Goal: Task Accomplishment & Management: Manage account settings

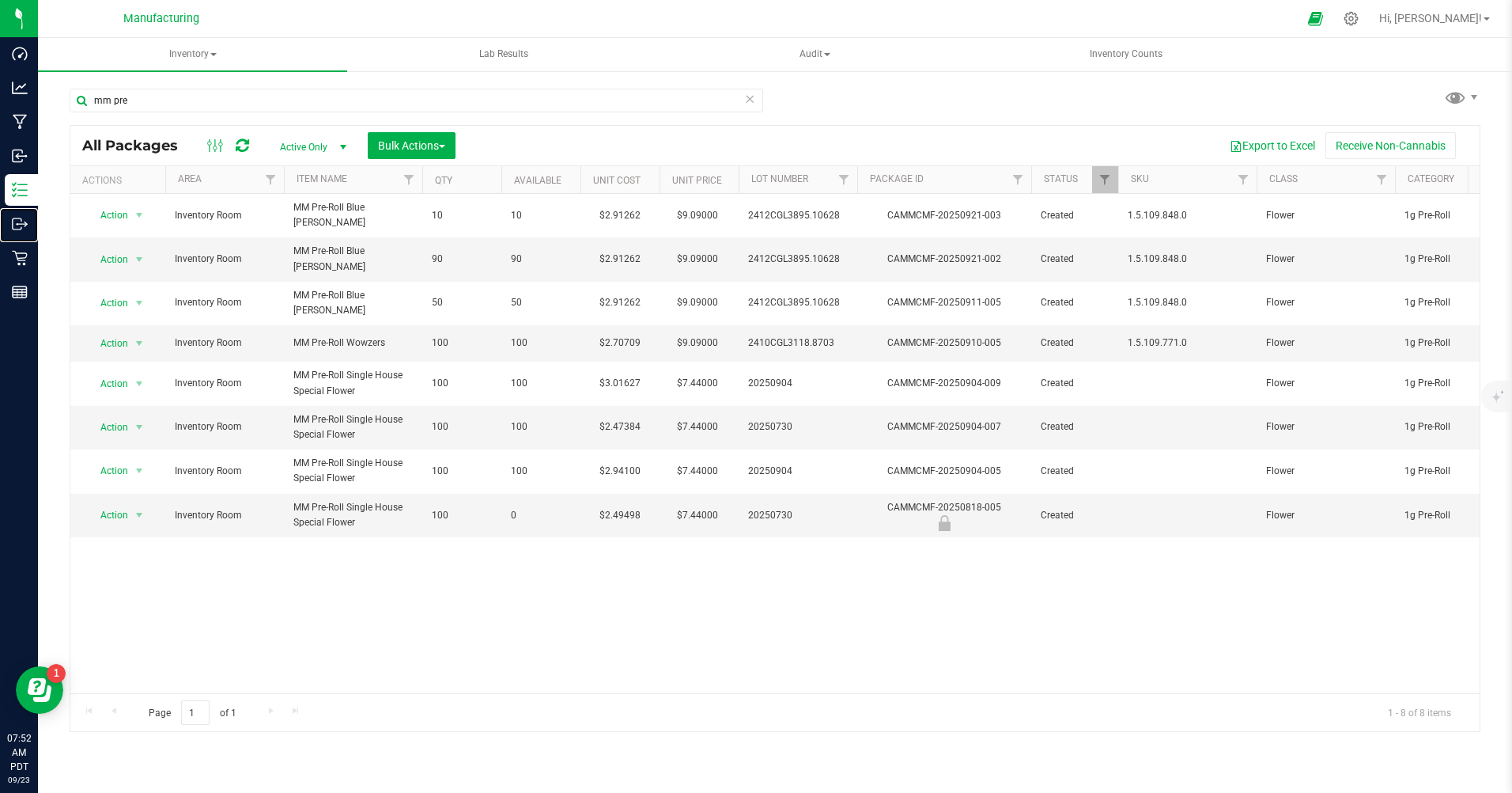
click at [0, 0] on p "Outbound" at bounding box center [0, 0] width 0 height 0
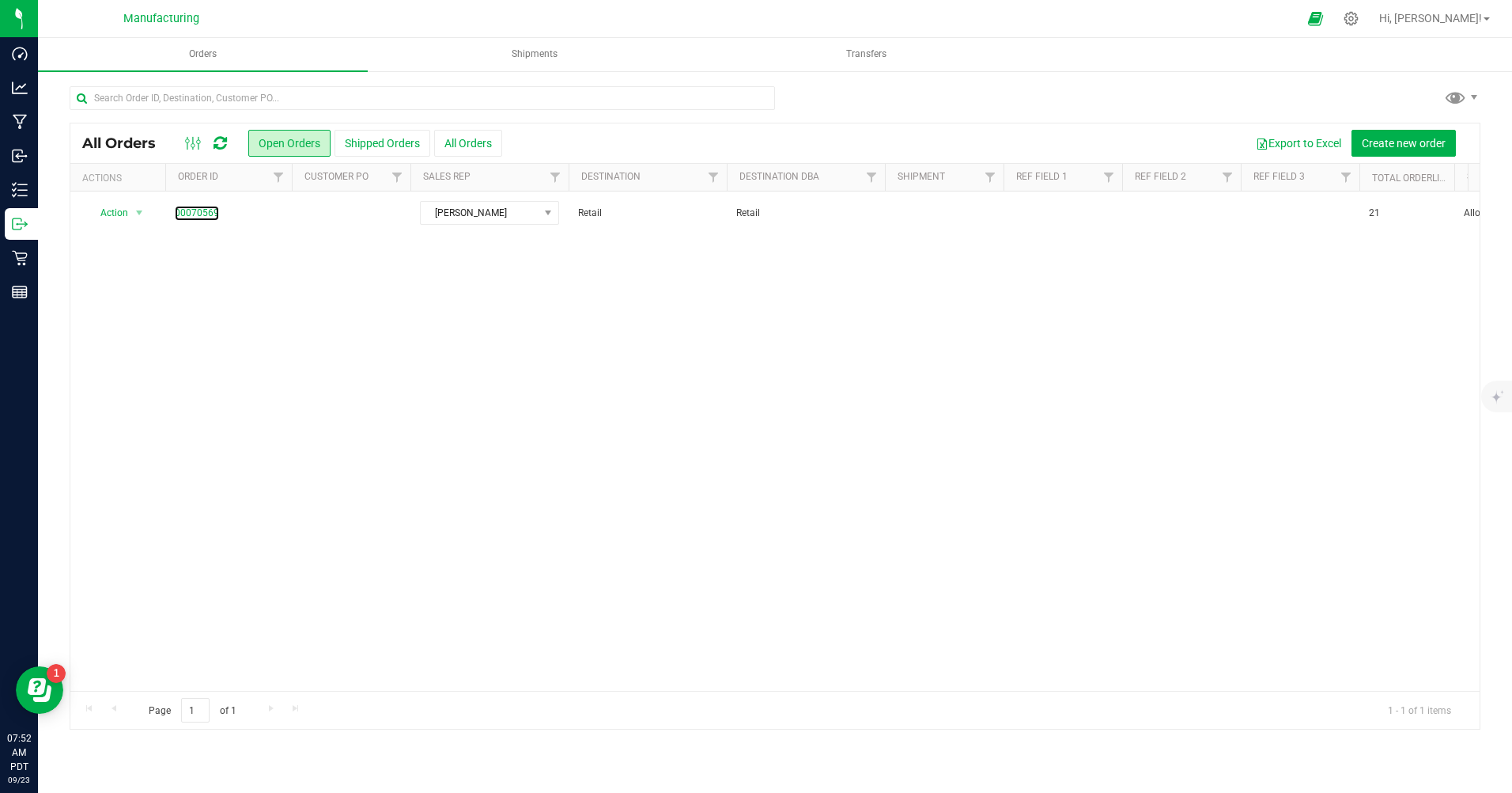
click at [203, 213] on link "00070569" at bounding box center [197, 213] width 44 height 15
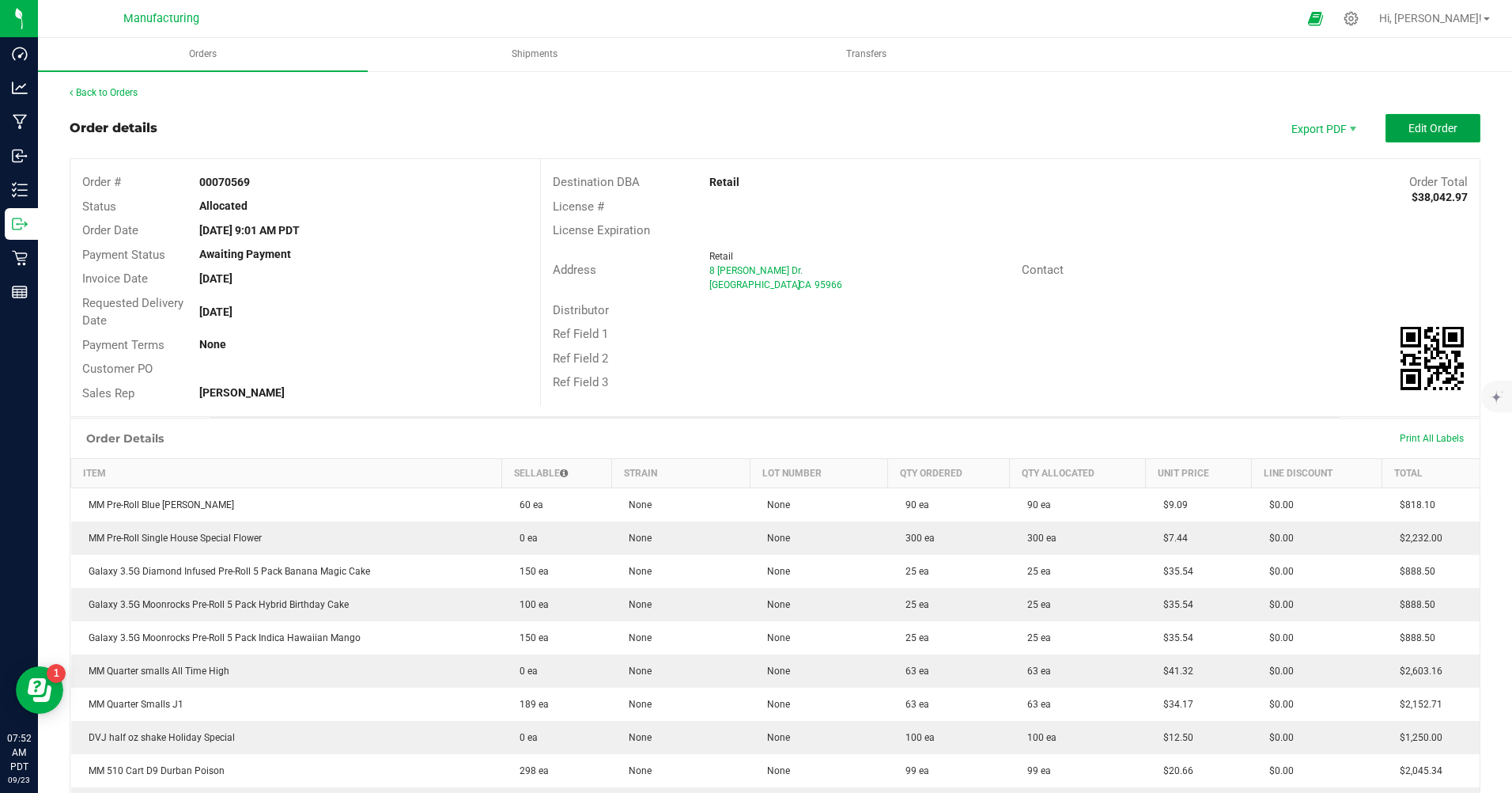
click at [1409, 132] on span "Edit Order" at bounding box center [1432, 127] width 49 height 12
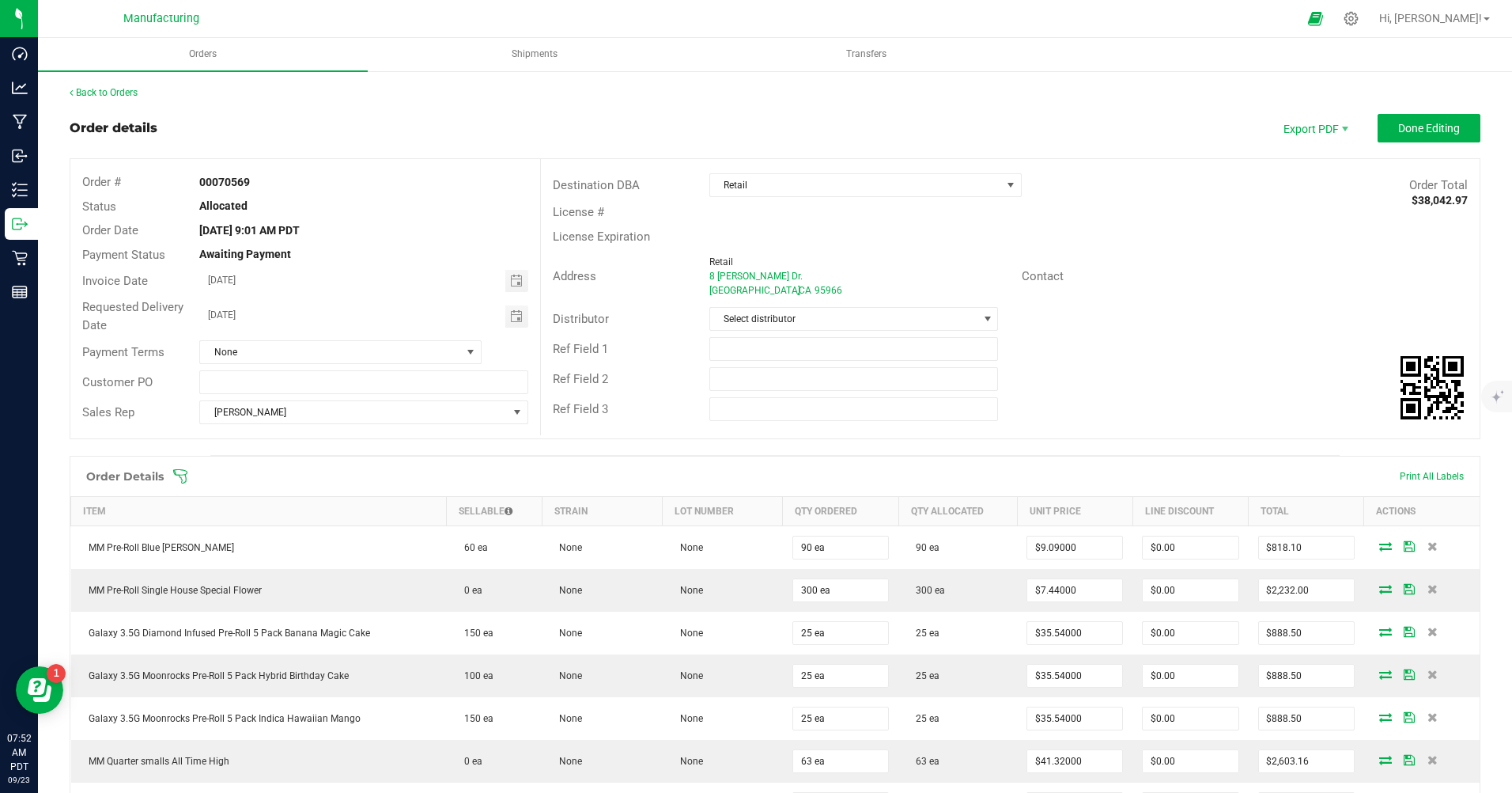
scroll to position [237, 0]
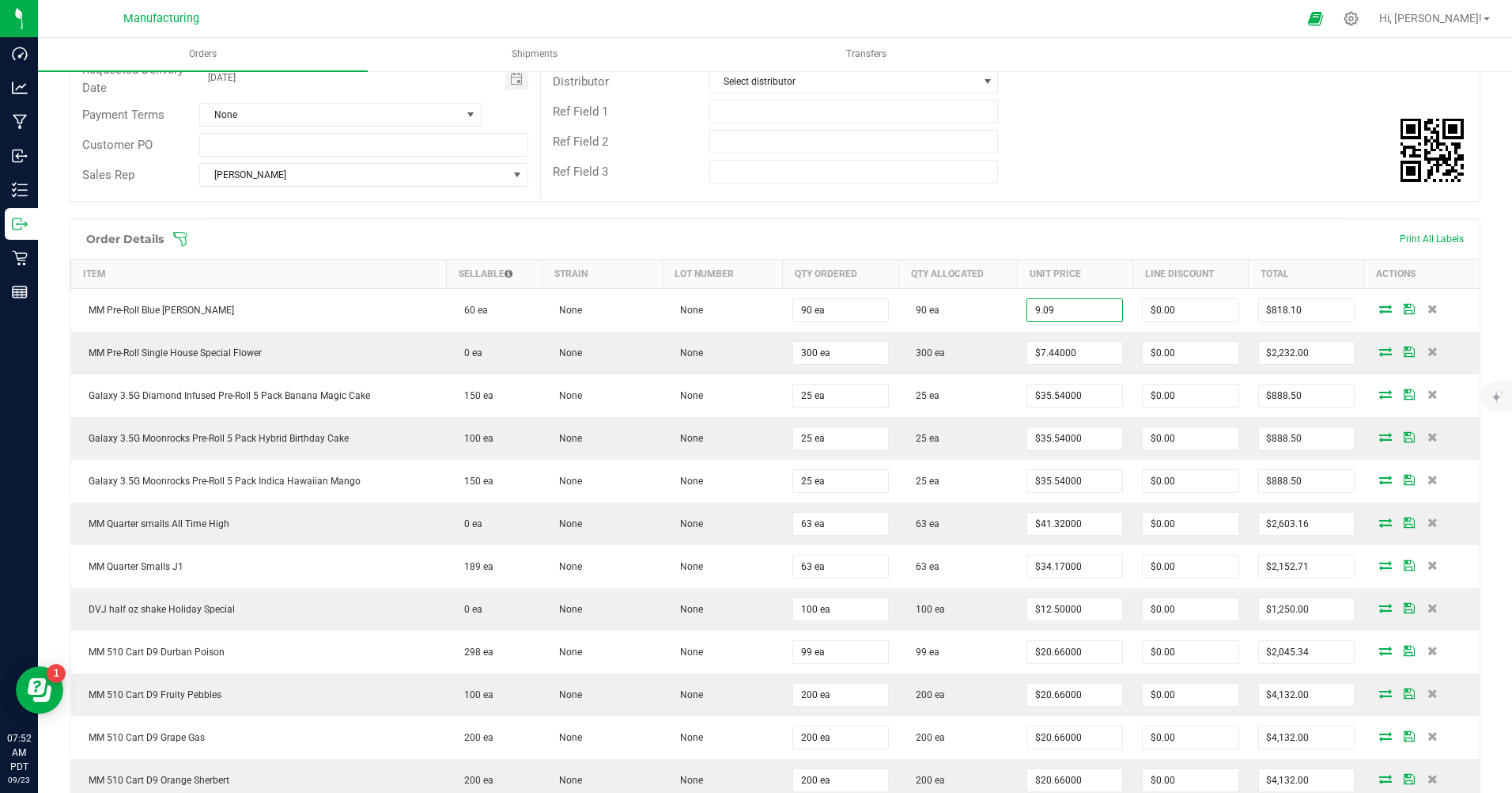
click at [1059, 314] on input "9.09" at bounding box center [1075, 309] width 95 height 22
type input "$2.91000"
type input "$261.90"
click at [1056, 352] on input "7.44" at bounding box center [1075, 352] width 95 height 22
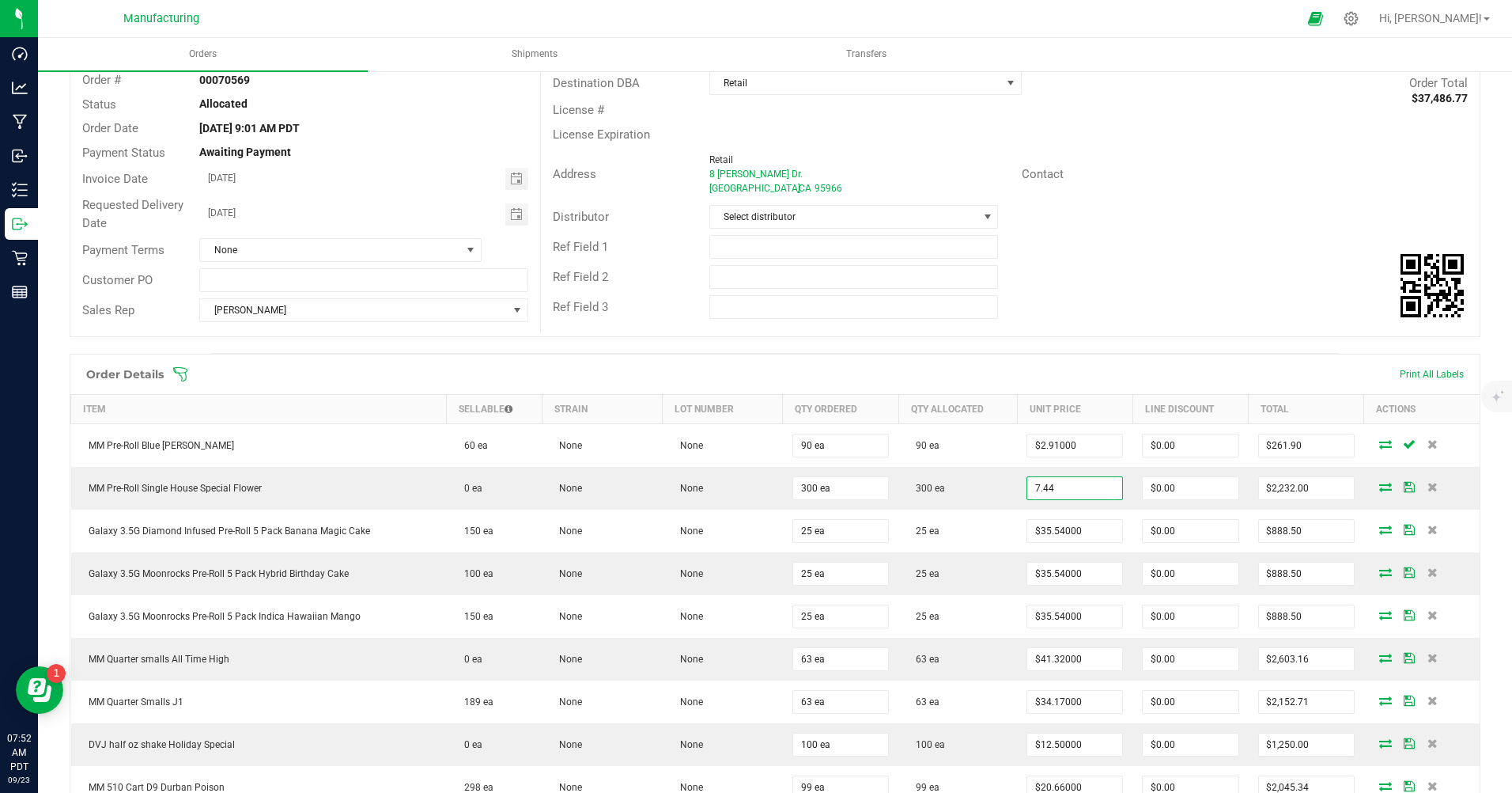
scroll to position [0, 0]
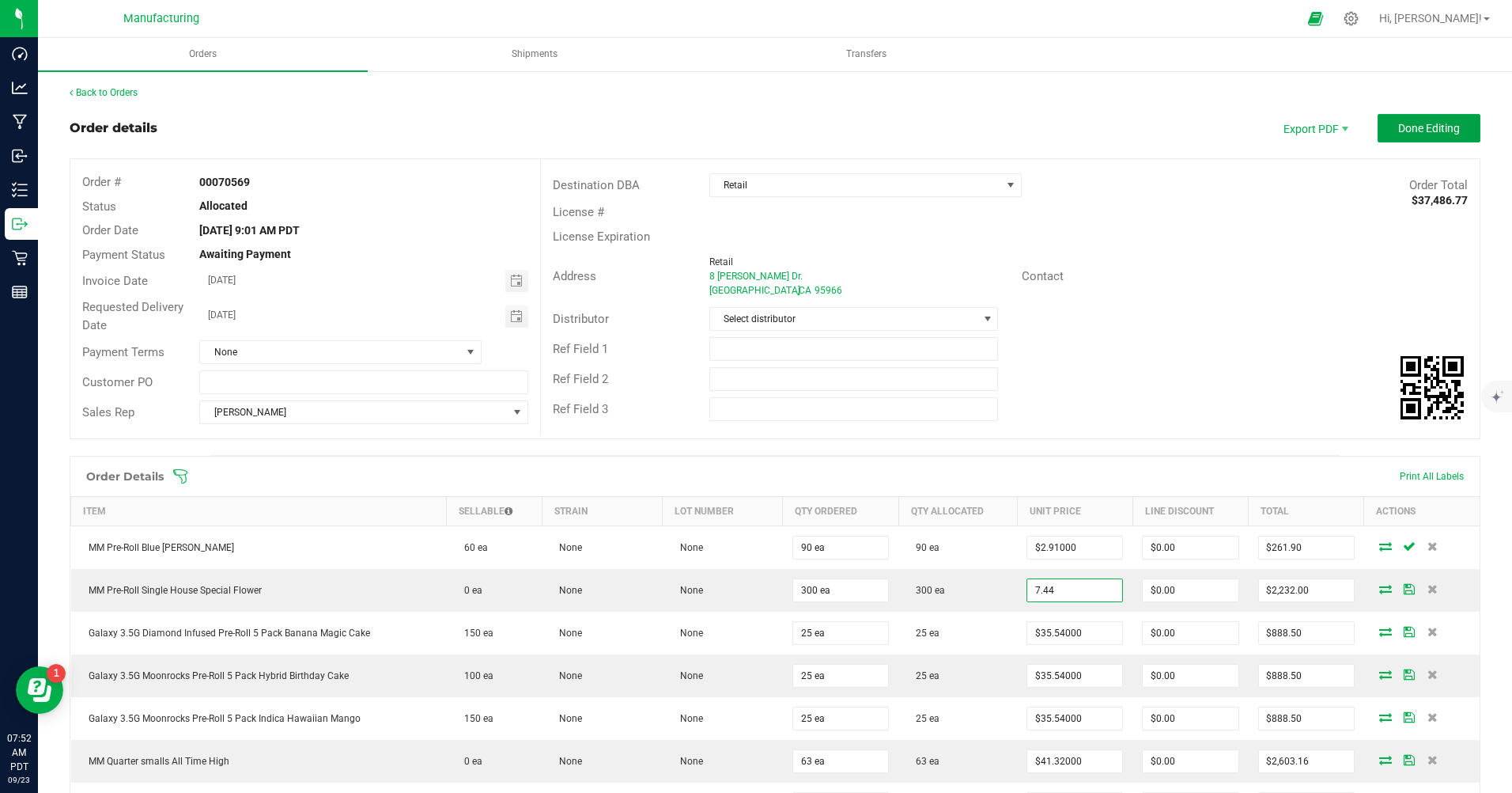
type input "$7.44000"
click at [1418, 121] on span "Done Editing" at bounding box center [1428, 127] width 62 height 12
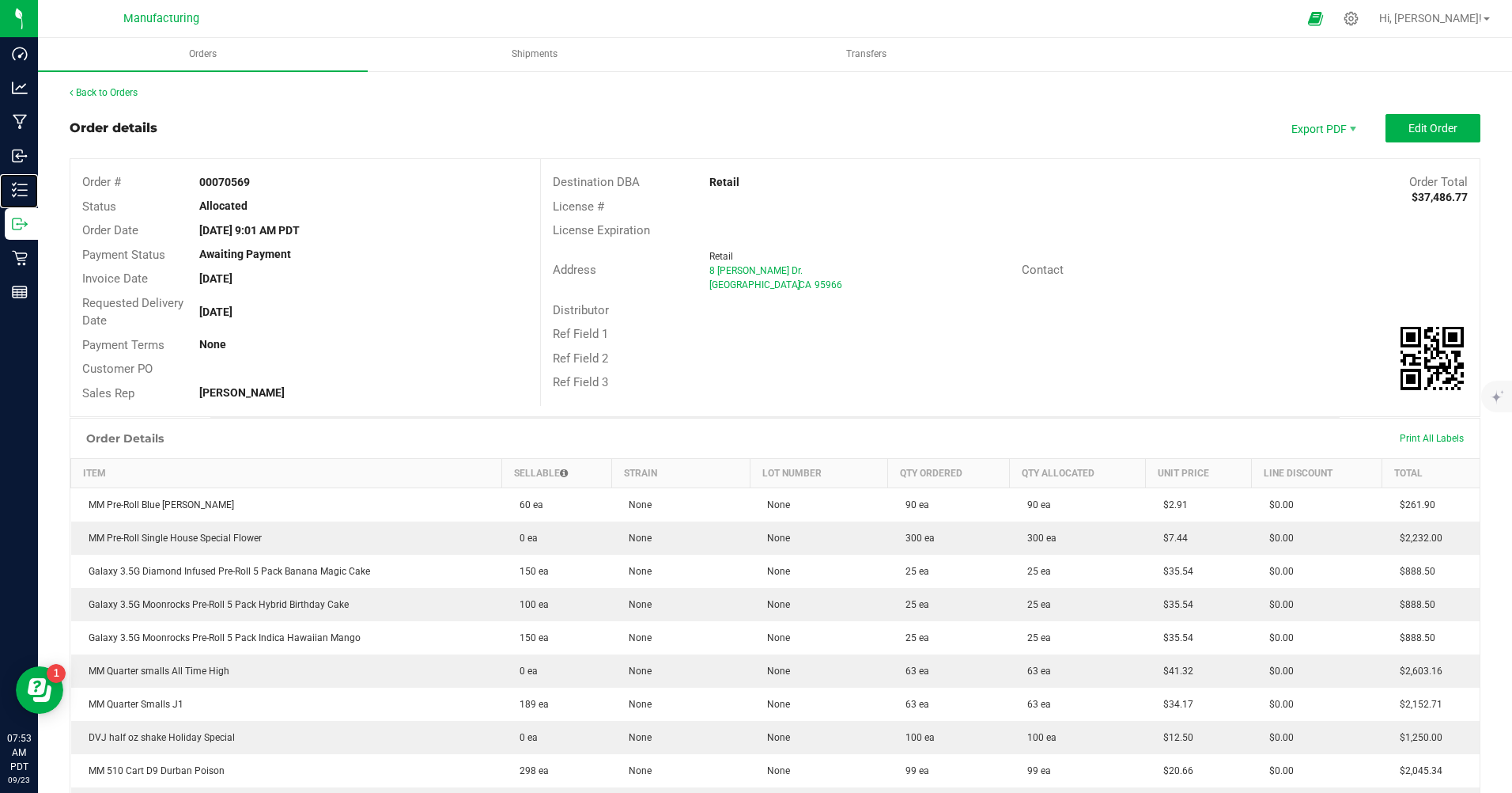
click at [0, 0] on p "Inventory" at bounding box center [0, 0] width 0 height 0
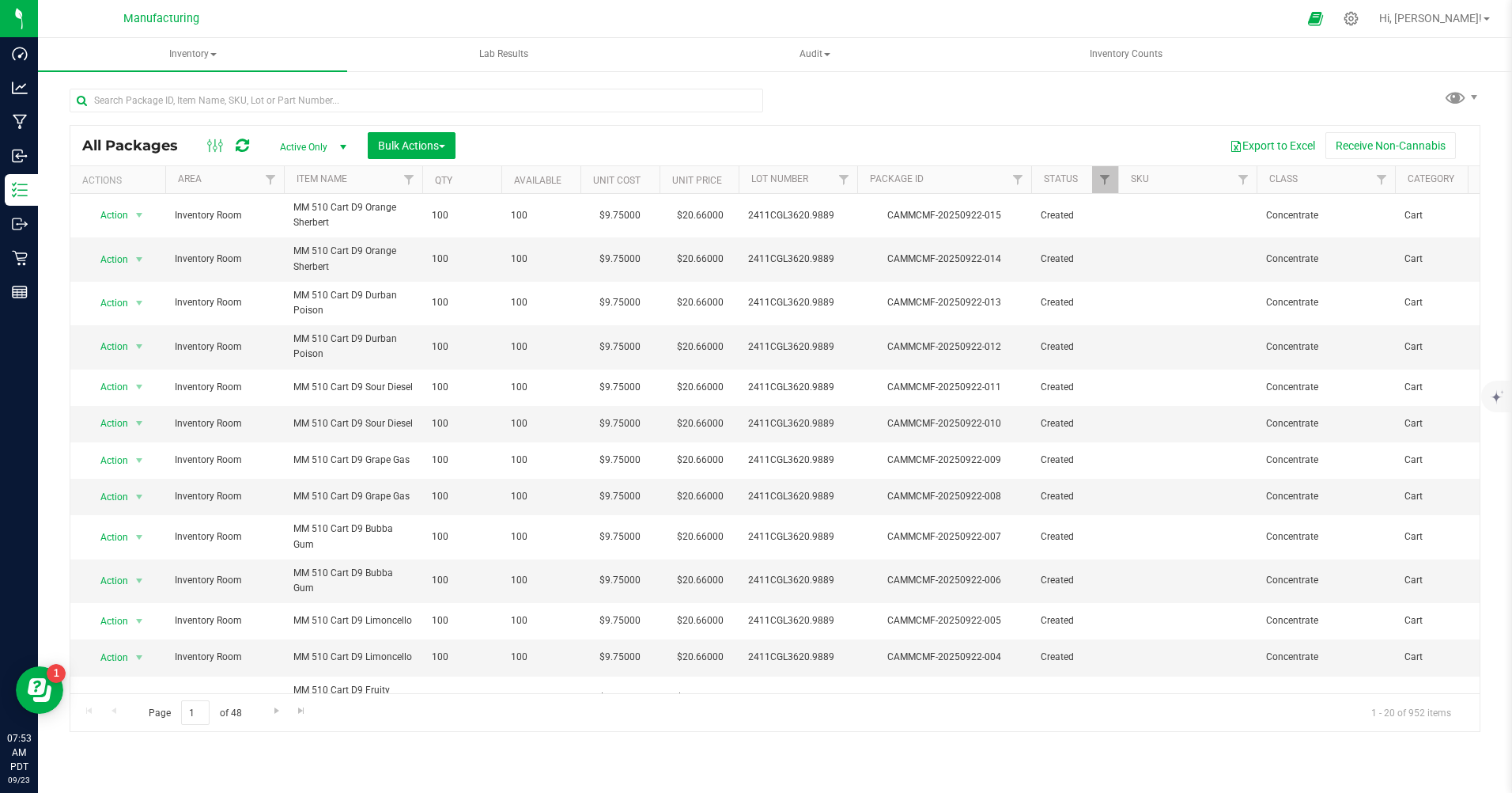
click at [295, 147] on span "Active Only" at bounding box center [310, 147] width 87 height 22
click at [295, 249] on li "All" at bounding box center [309, 243] width 85 height 24
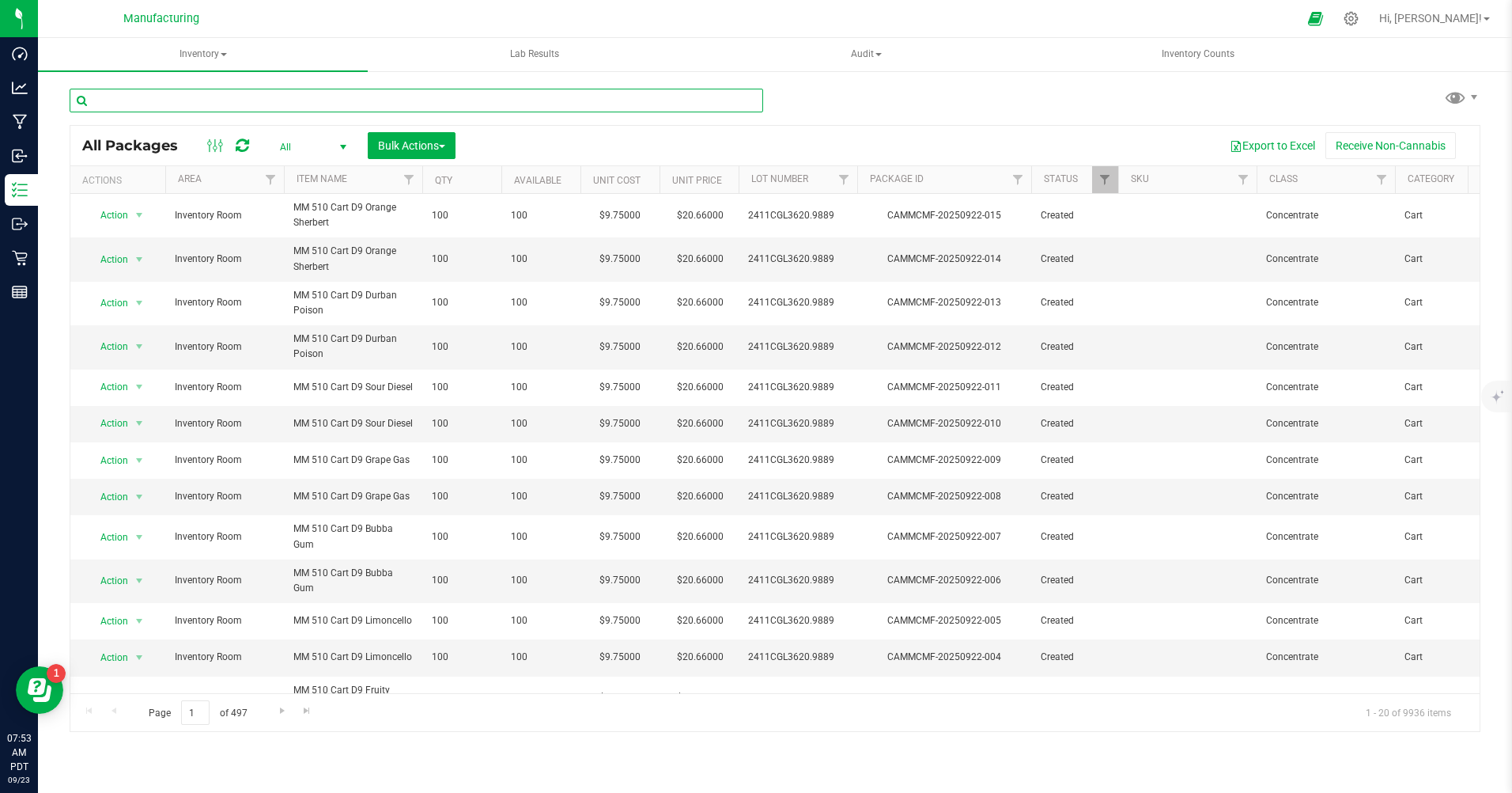
click at [148, 97] on input "text" at bounding box center [416, 100] width 693 height 24
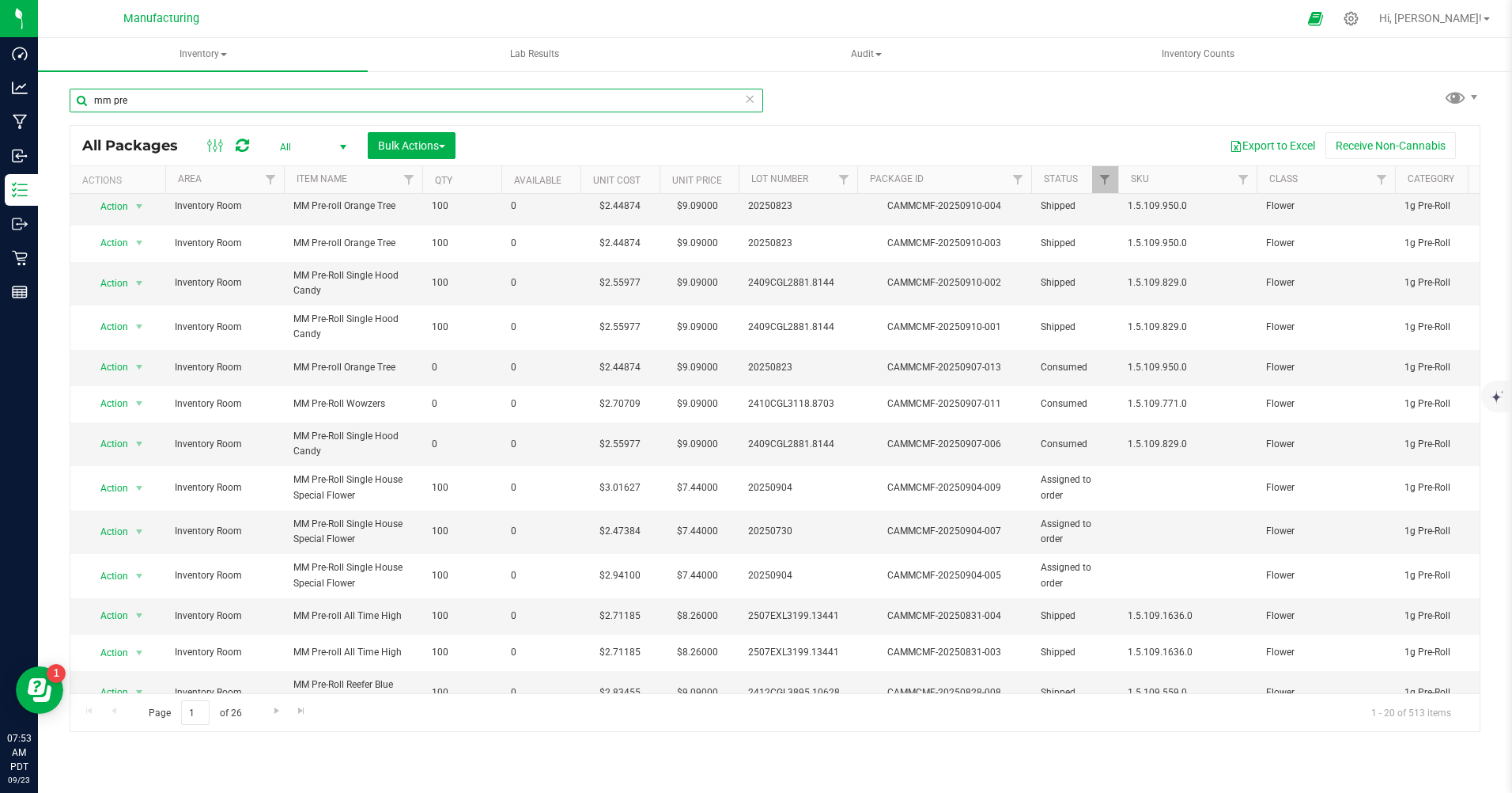
scroll to position [308, 0]
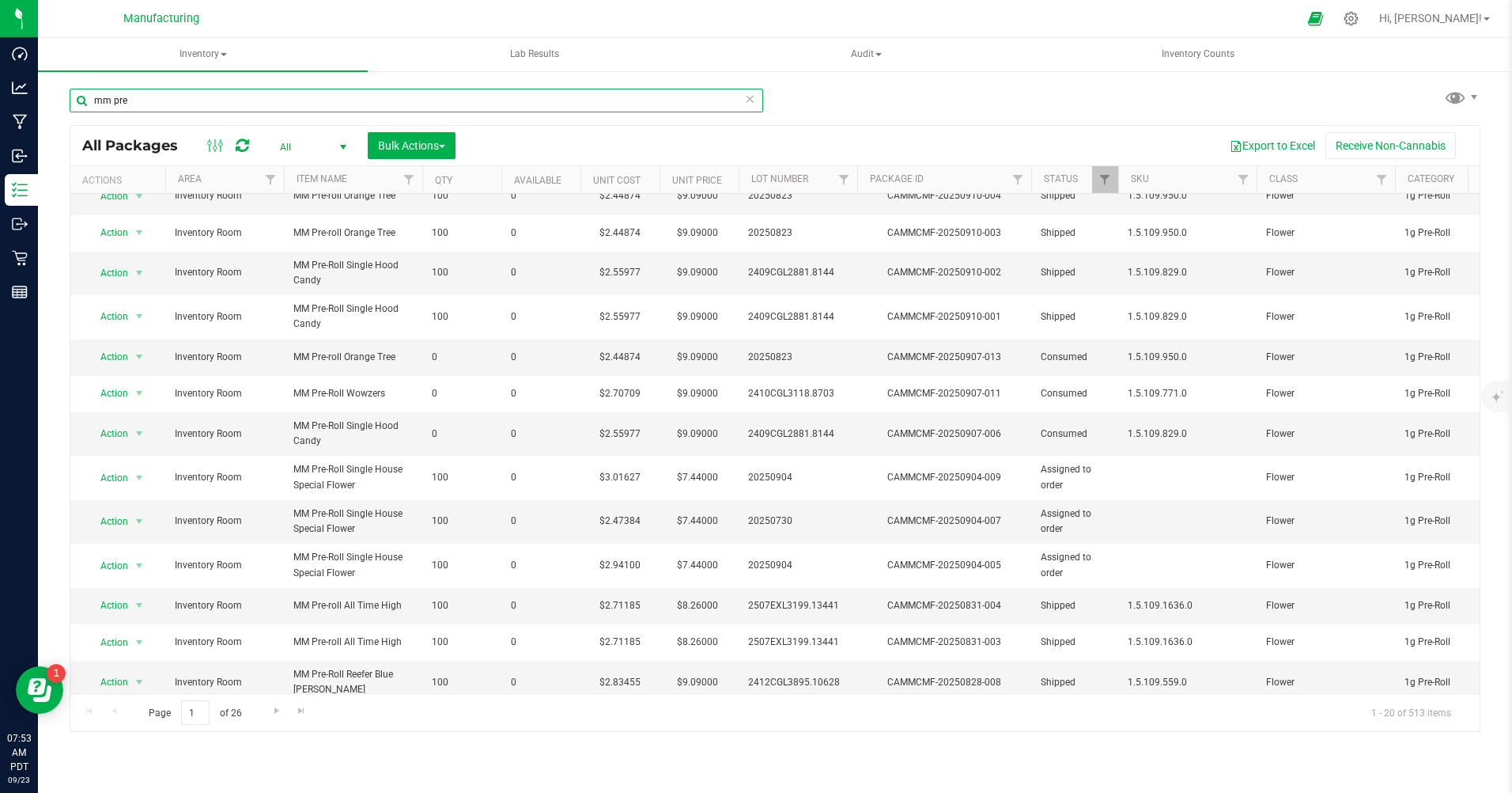
type input "mm pre"
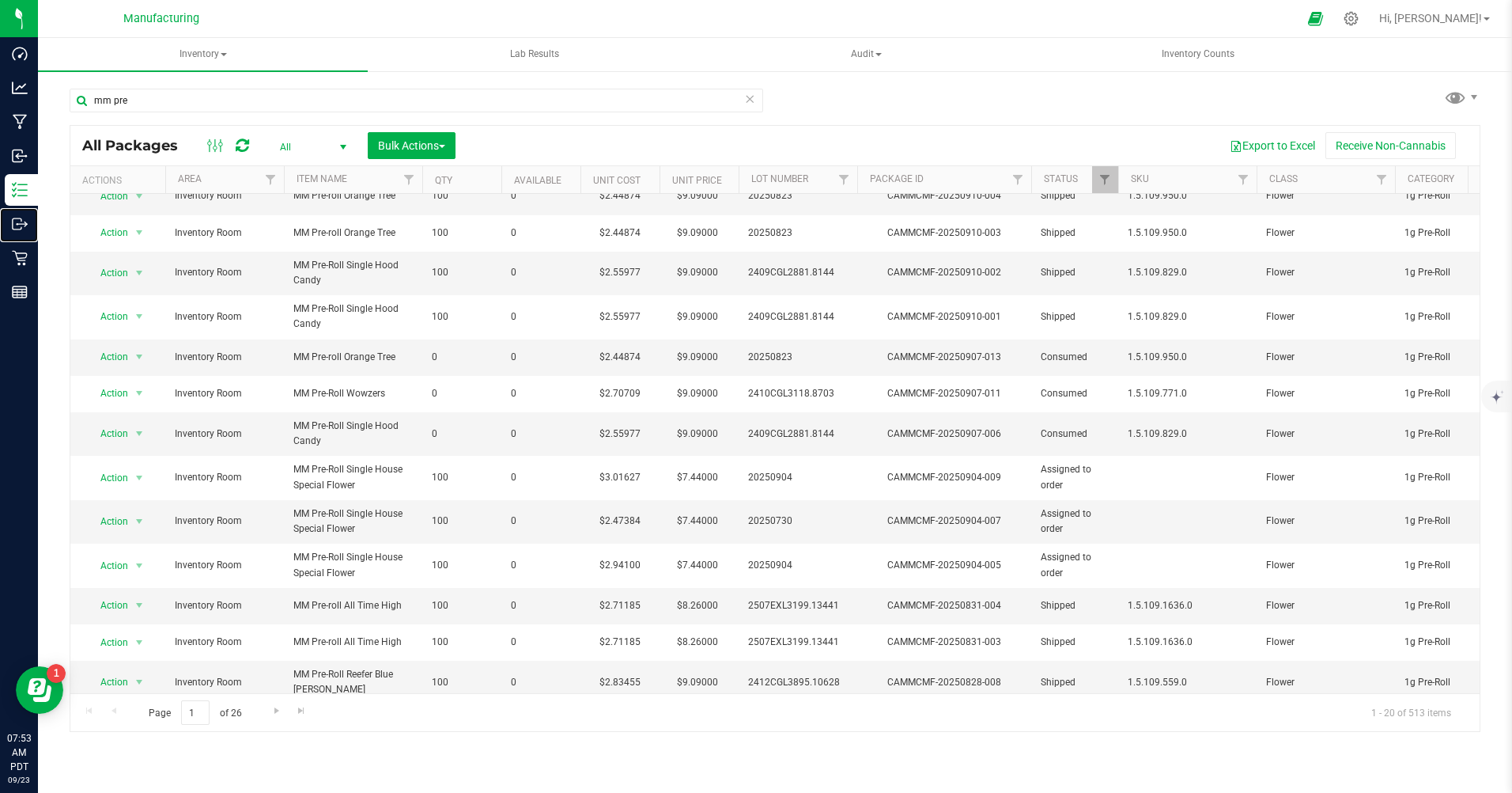
click at [0, 0] on p "Outbound" at bounding box center [0, 0] width 0 height 0
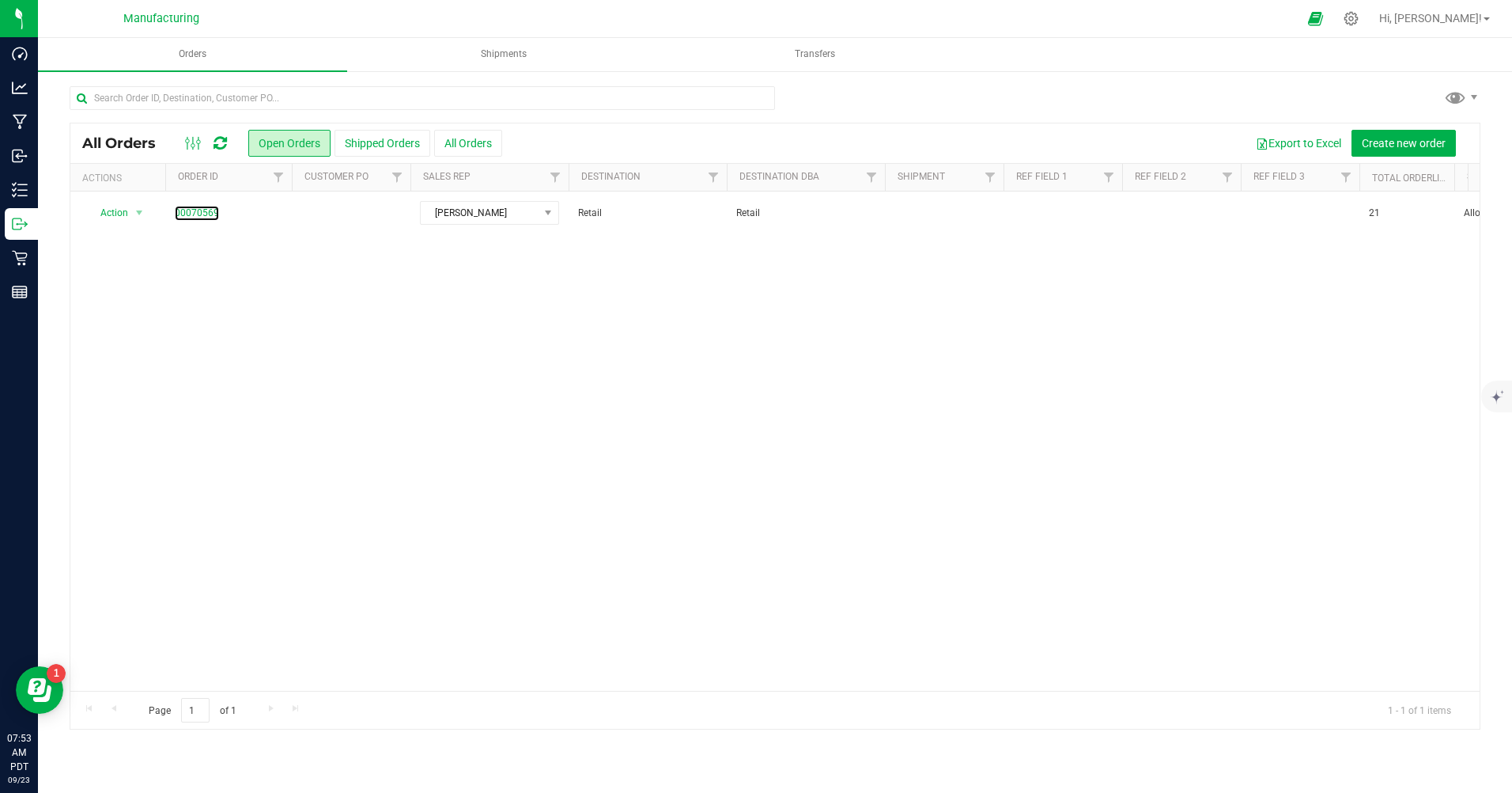
click at [192, 212] on link "00070569" at bounding box center [197, 213] width 44 height 15
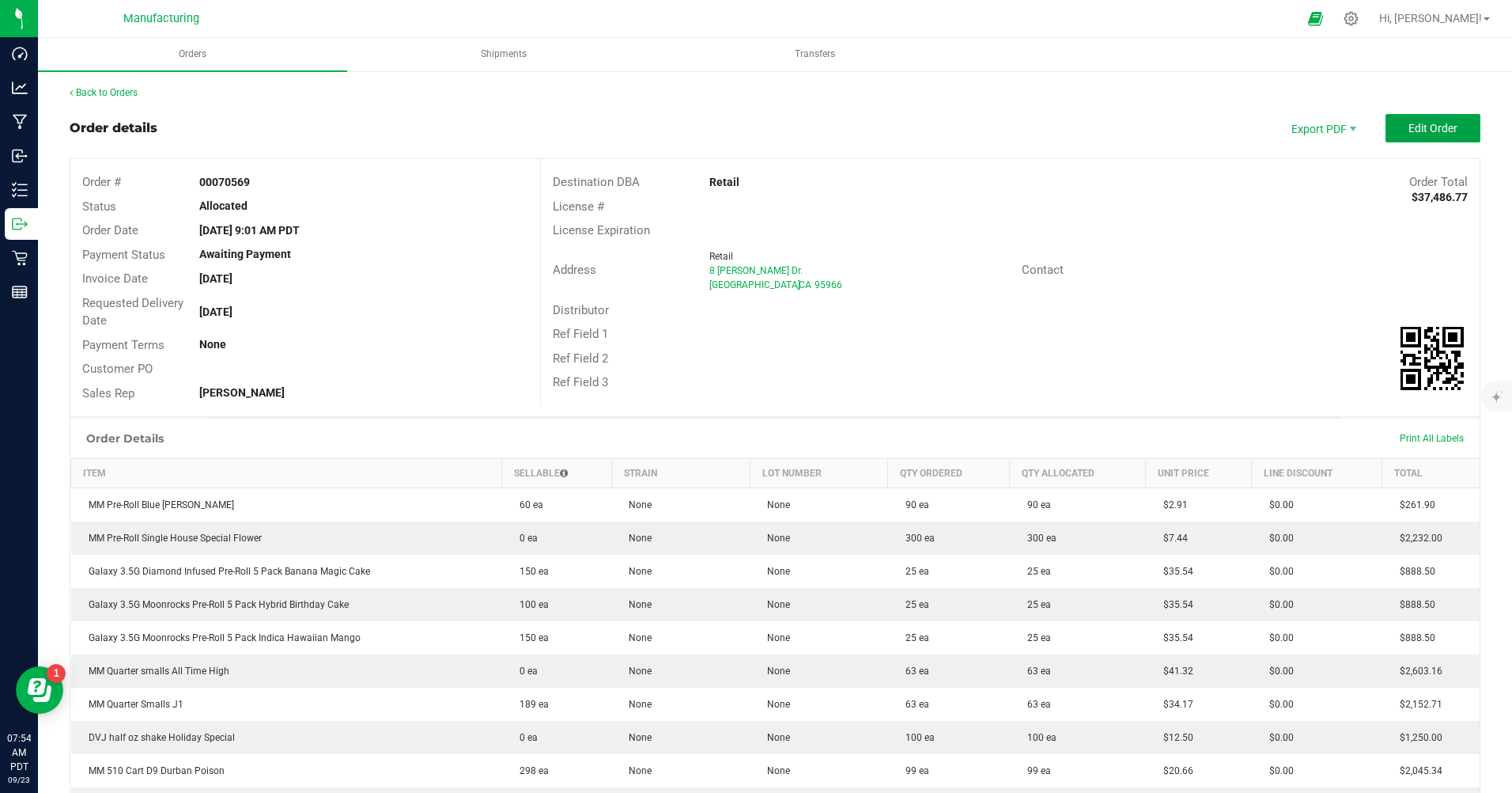
click at [1408, 129] on span "Edit Order" at bounding box center [1432, 127] width 49 height 12
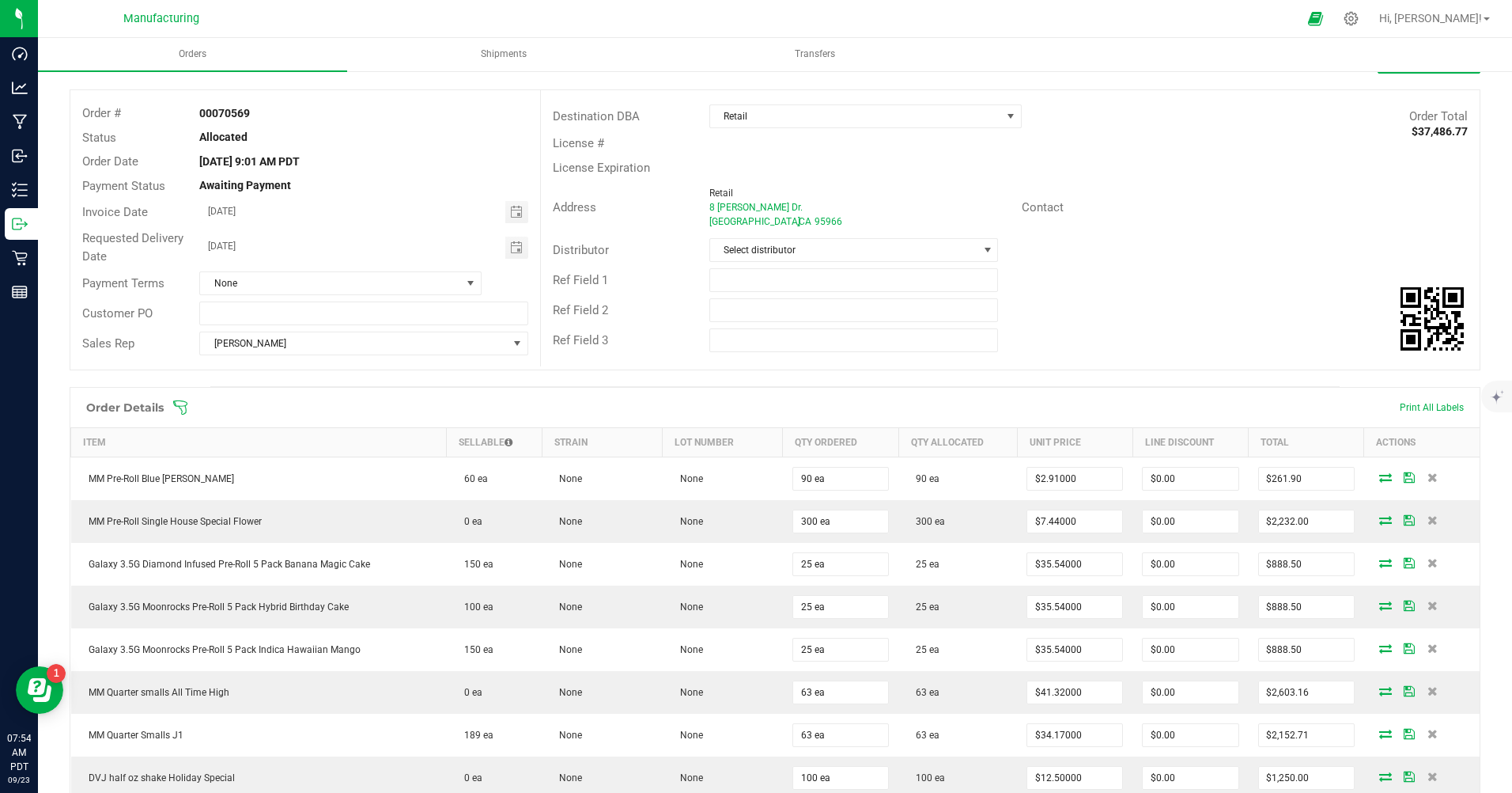
scroll to position [79, 0]
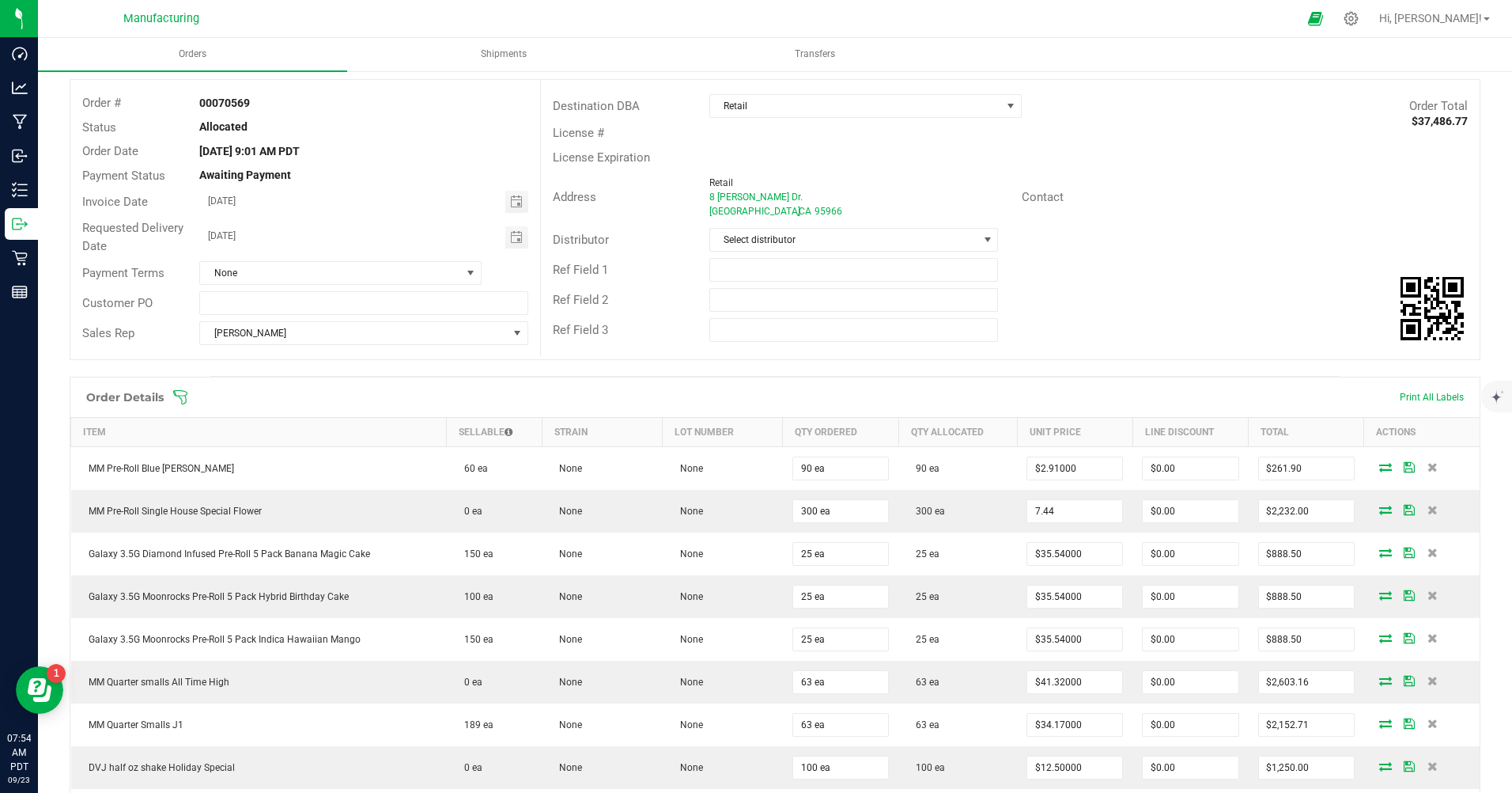
click at [1054, 510] on input "7.44" at bounding box center [1075, 511] width 95 height 22
type input "$2.47000"
type input "$741.00"
click at [1061, 559] on input "35.54" at bounding box center [1075, 553] width 95 height 22
type input "$17.50000"
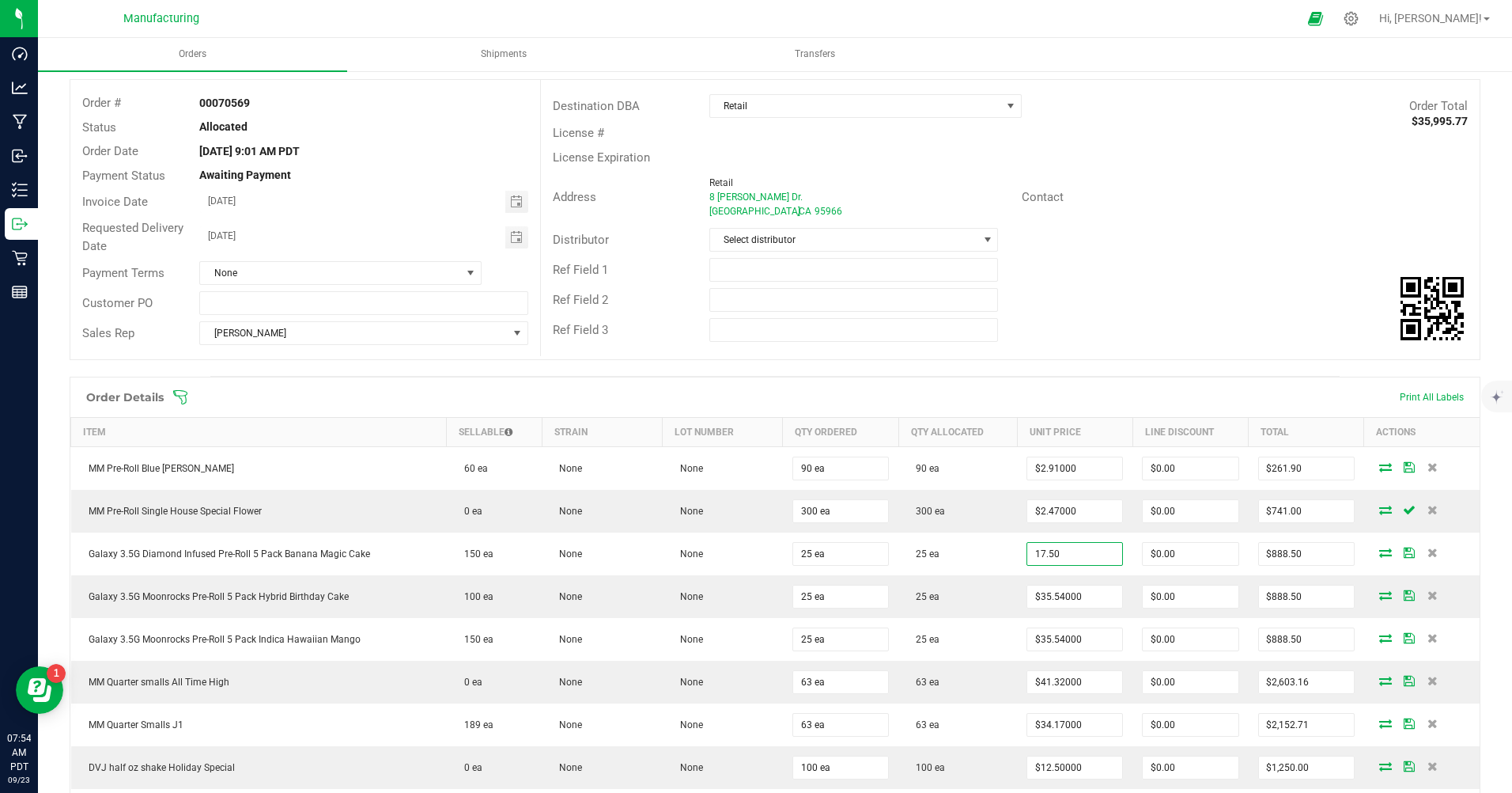
type input "$437.50"
click at [1059, 594] on input "35.54" at bounding box center [1075, 596] width 95 height 22
type input "$17.50000"
type input "$437.50"
click at [1057, 639] on input "35.54" at bounding box center [1075, 639] width 95 height 22
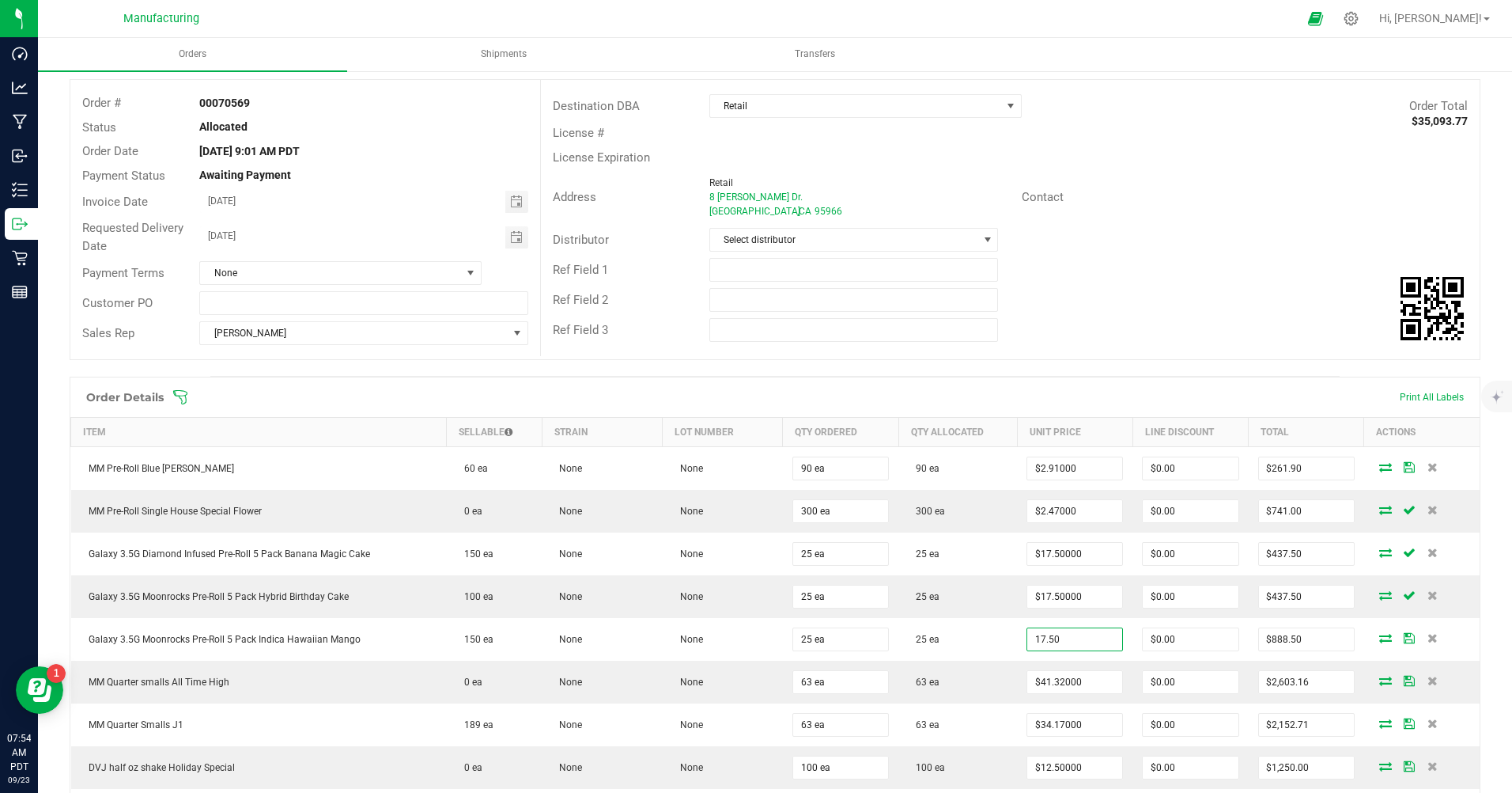
type input "$17.50000"
type input "$437.50"
click at [980, 647] on td "25 ea" at bounding box center [957, 639] width 119 height 43
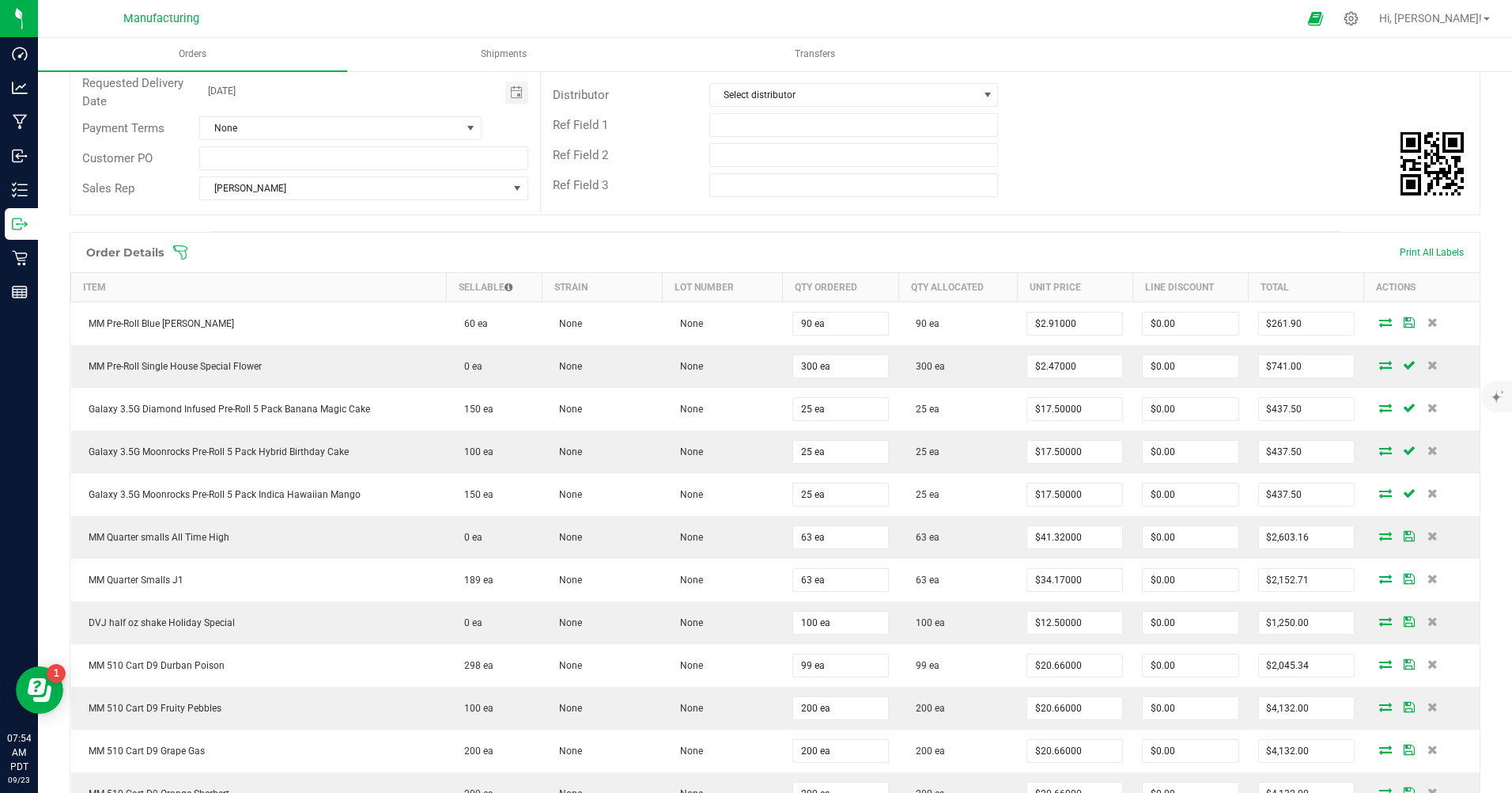
scroll to position [237, 0]
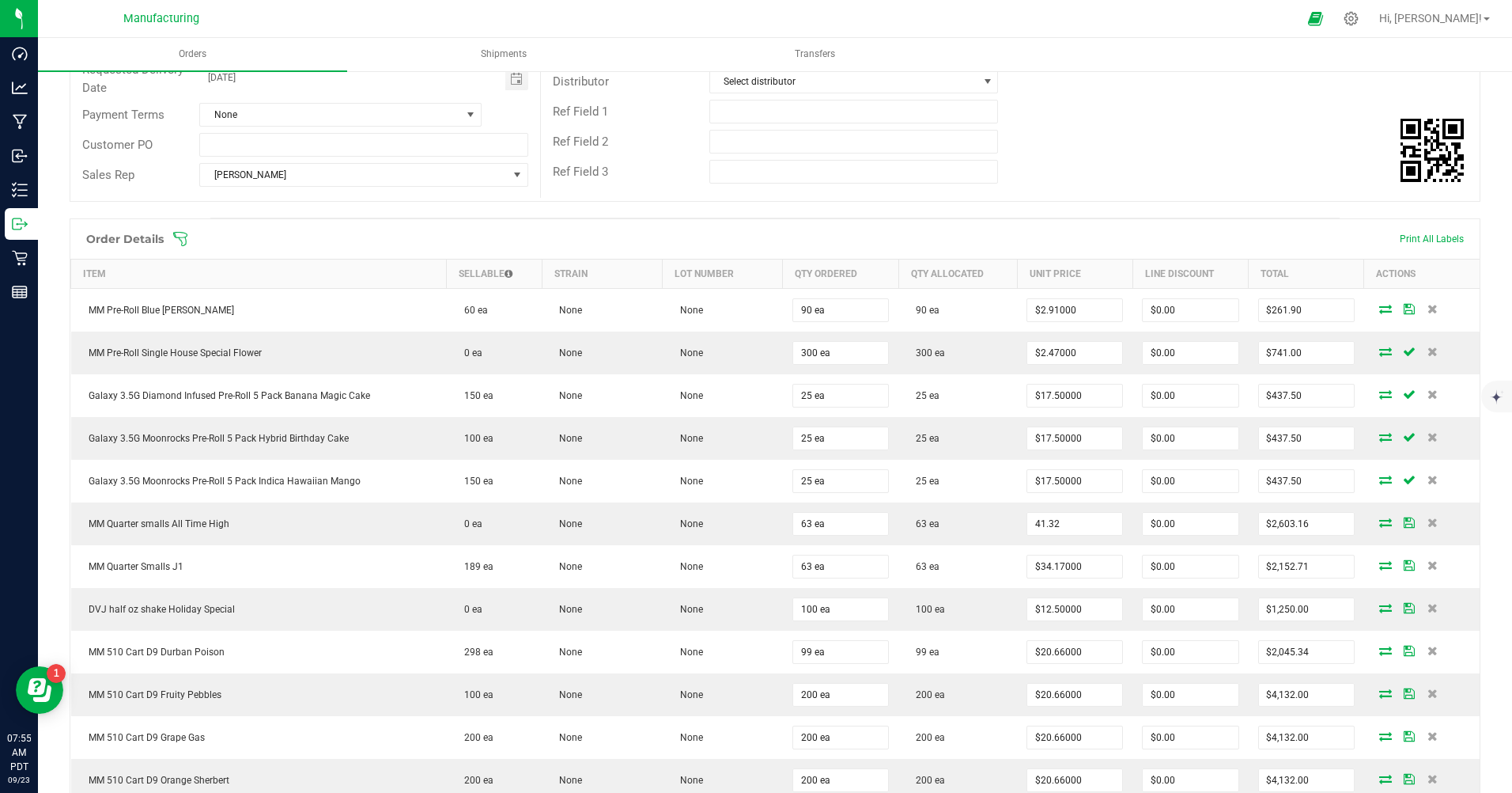
click at [1035, 525] on input "41.32" at bounding box center [1075, 523] width 95 height 22
type input "$15.06000"
type input "$948.78"
click at [1044, 568] on input "34.17" at bounding box center [1075, 566] width 95 height 22
type input "$17.43000"
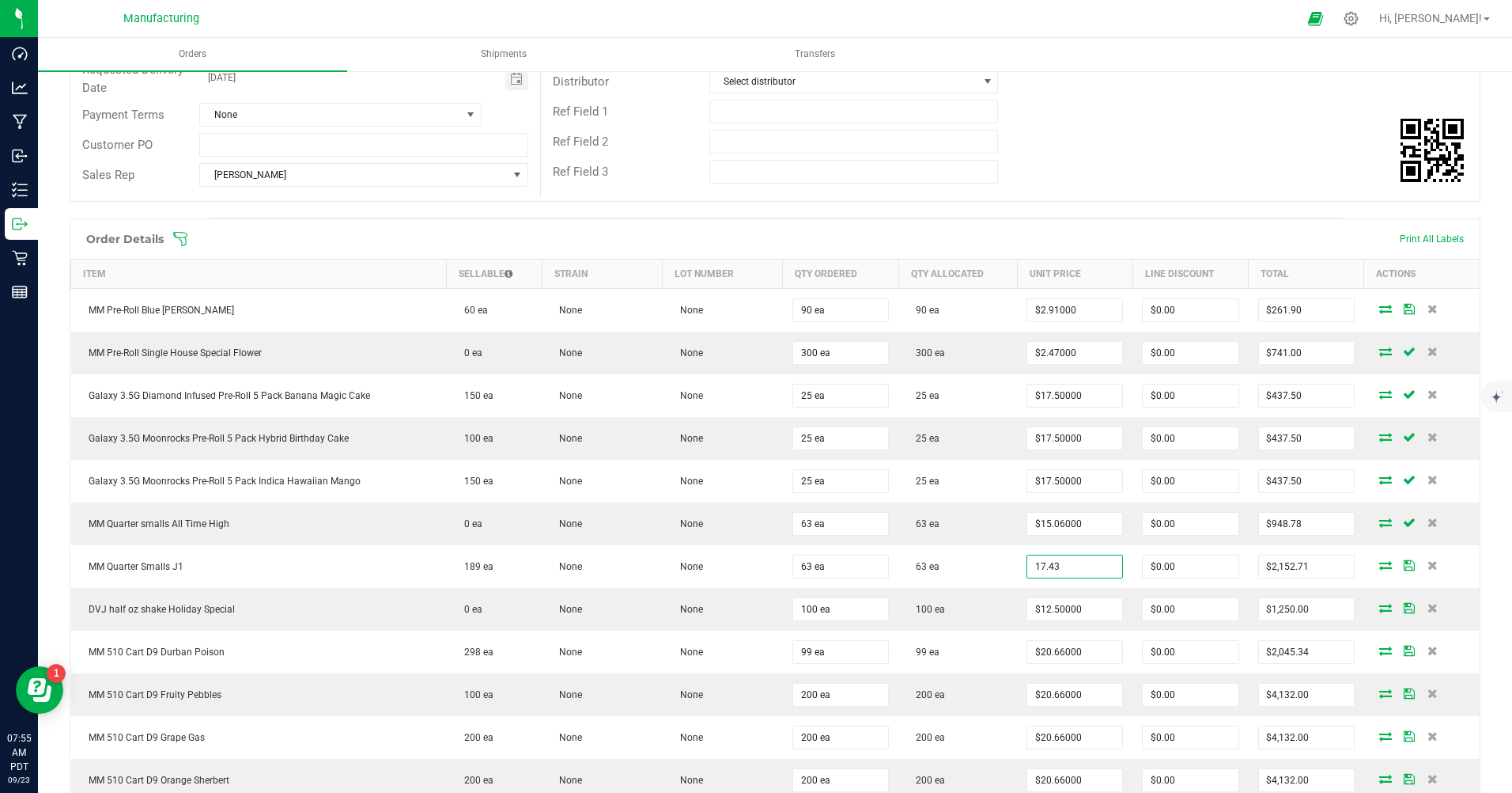
type input "$1,098.09"
click at [1055, 611] on input "12.5" at bounding box center [1075, 609] width 95 height 22
type input "$6.25000"
type input "$625.00"
click at [1057, 655] on input "20.66" at bounding box center [1075, 652] width 95 height 22
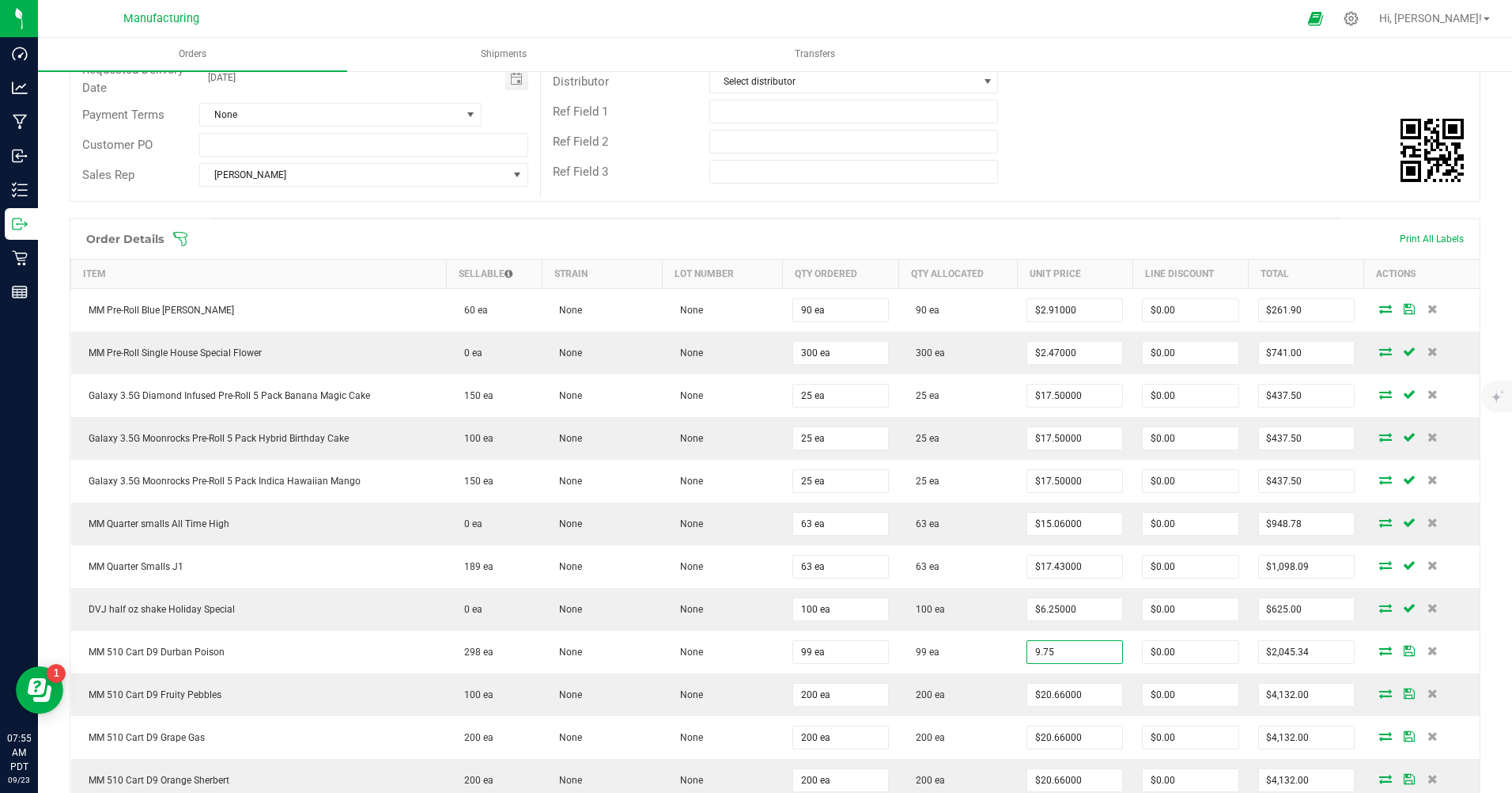
type input "$9.75000"
type input "$965.25"
click at [1058, 690] on input "20.66" at bounding box center [1075, 694] width 95 height 22
type input "$9.75000"
type input "$1,950.00"
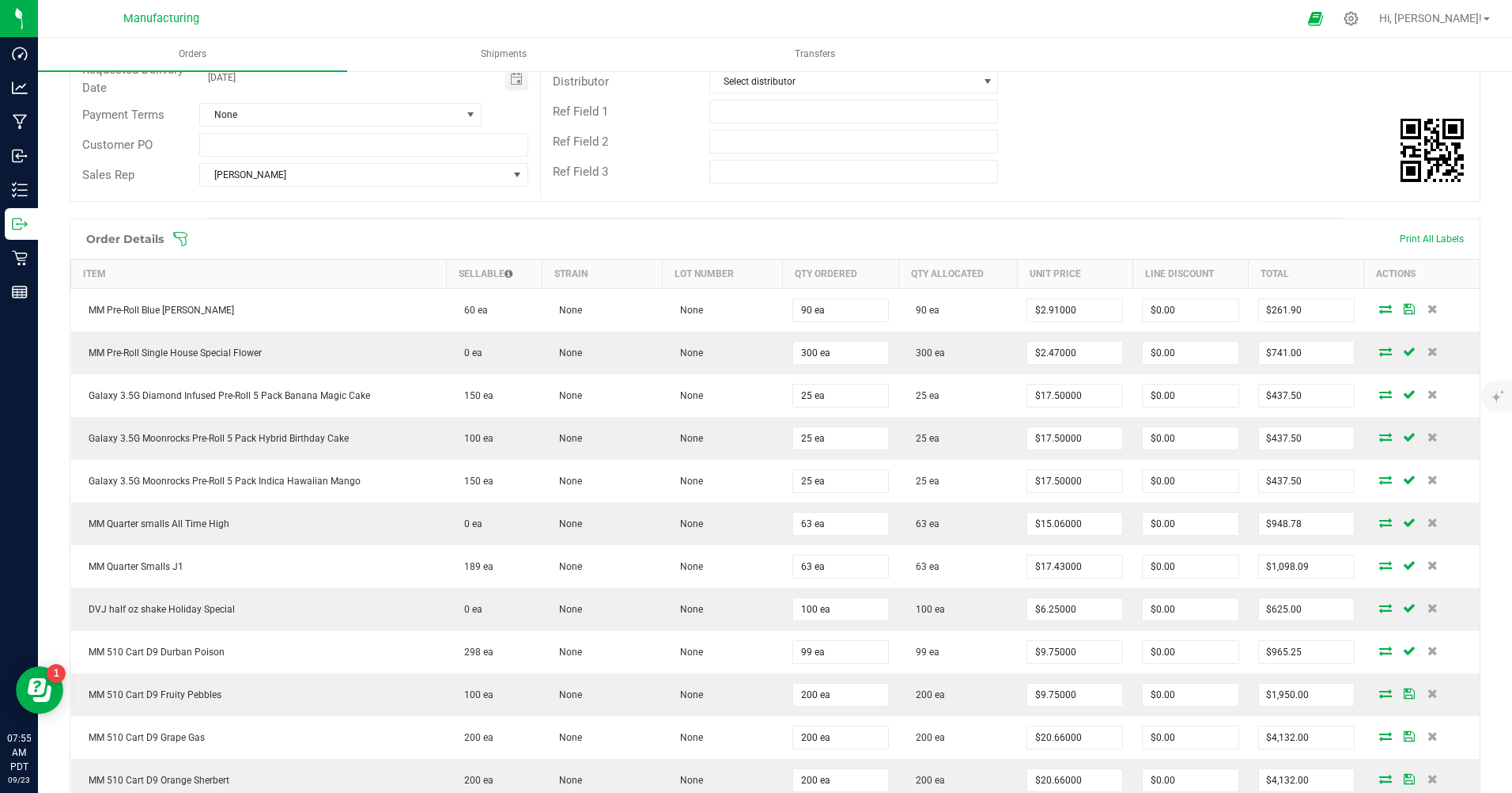
click at [1002, 699] on td "200 ea" at bounding box center [957, 694] width 119 height 43
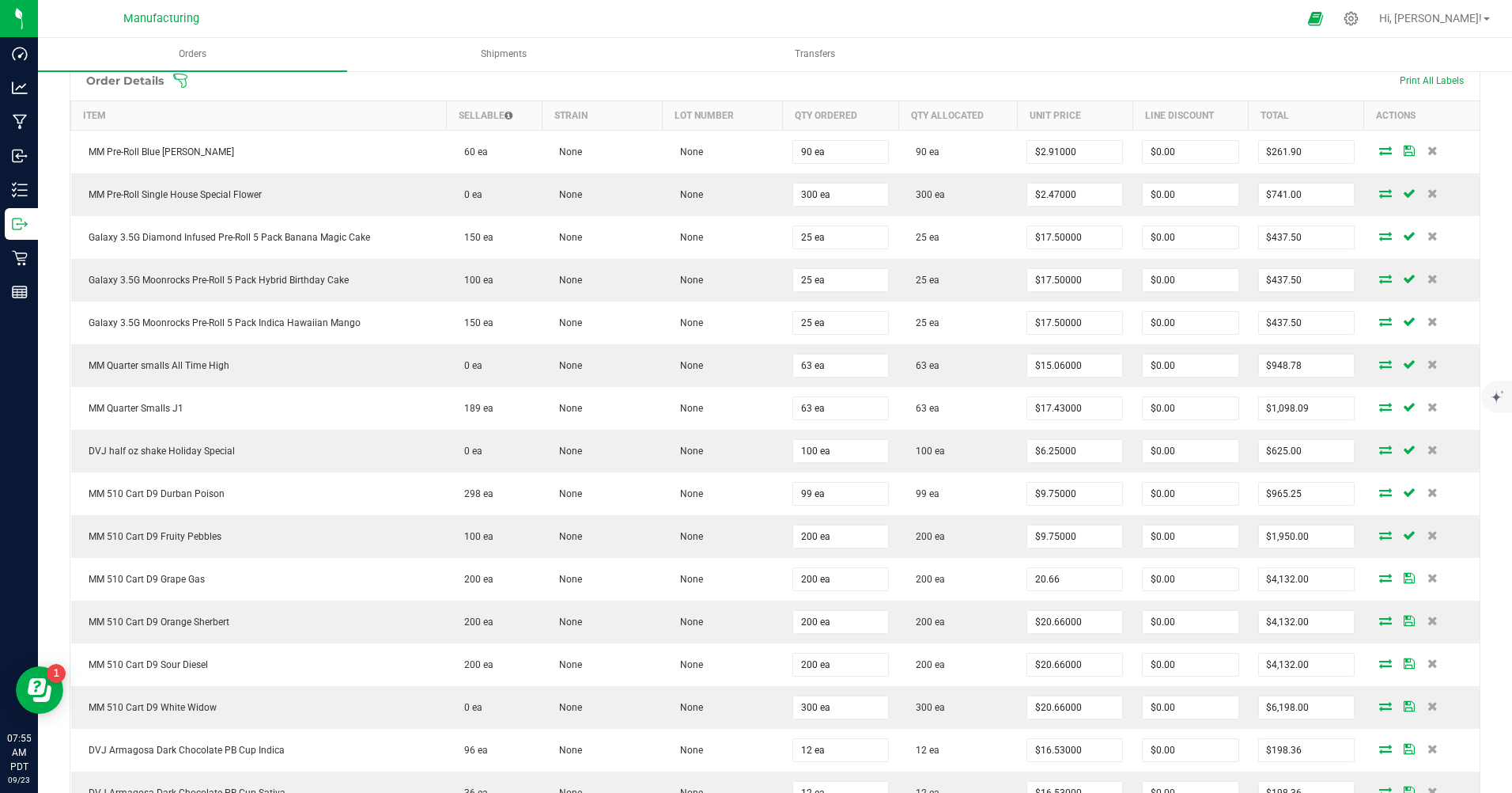
click at [1054, 580] on input "20.66" at bounding box center [1075, 579] width 95 height 22
type input "$9.75000"
type input "$1,950.00"
click at [1051, 618] on input "20.66" at bounding box center [1075, 621] width 95 height 22
type input "$9.75000"
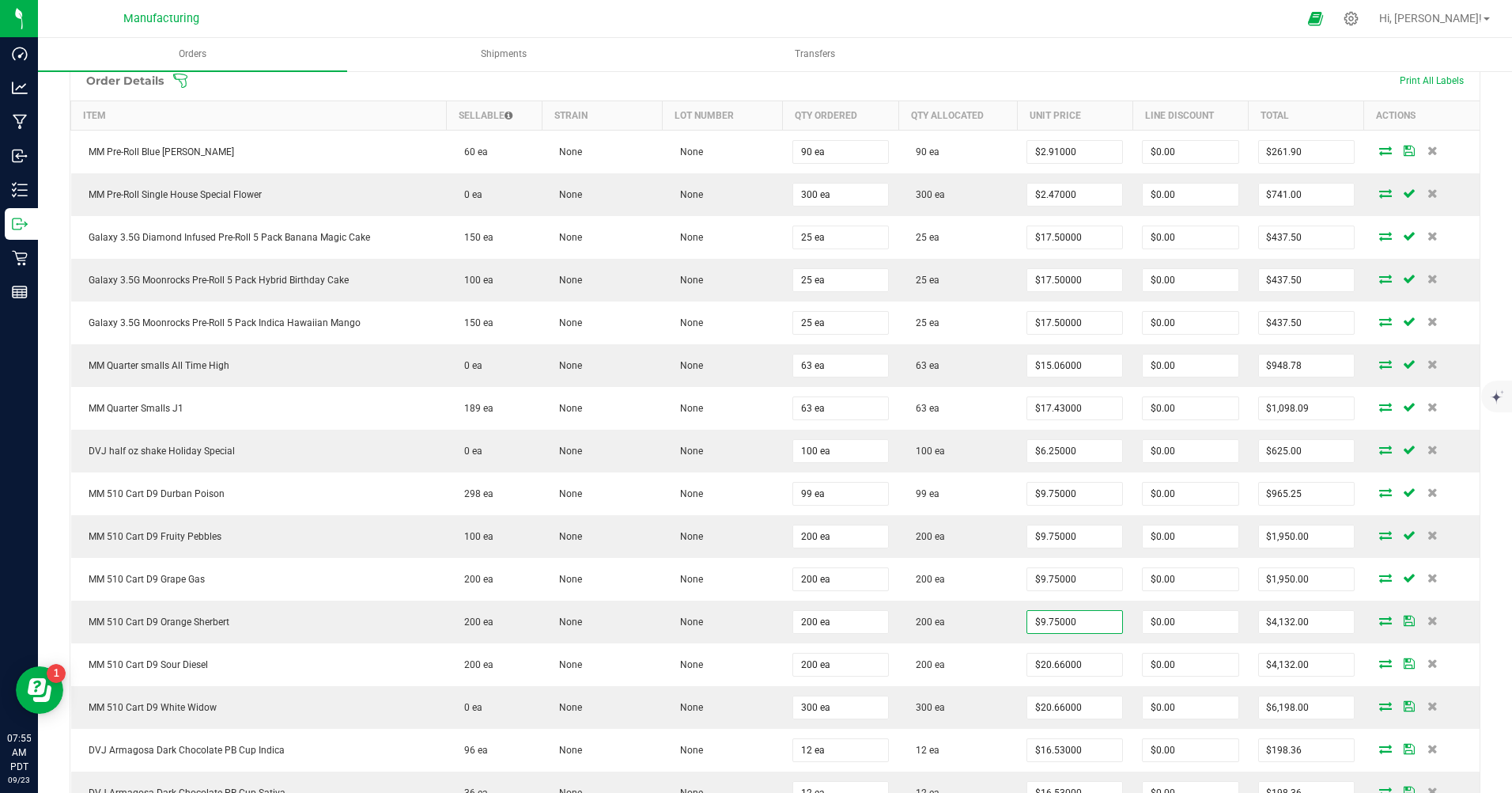
type input "$1,950.00"
click at [1056, 664] on input "20.66" at bounding box center [1075, 664] width 95 height 22
type input "$9.75000"
type input "$1,950.00"
click at [1055, 708] on input "20.66" at bounding box center [1075, 707] width 95 height 22
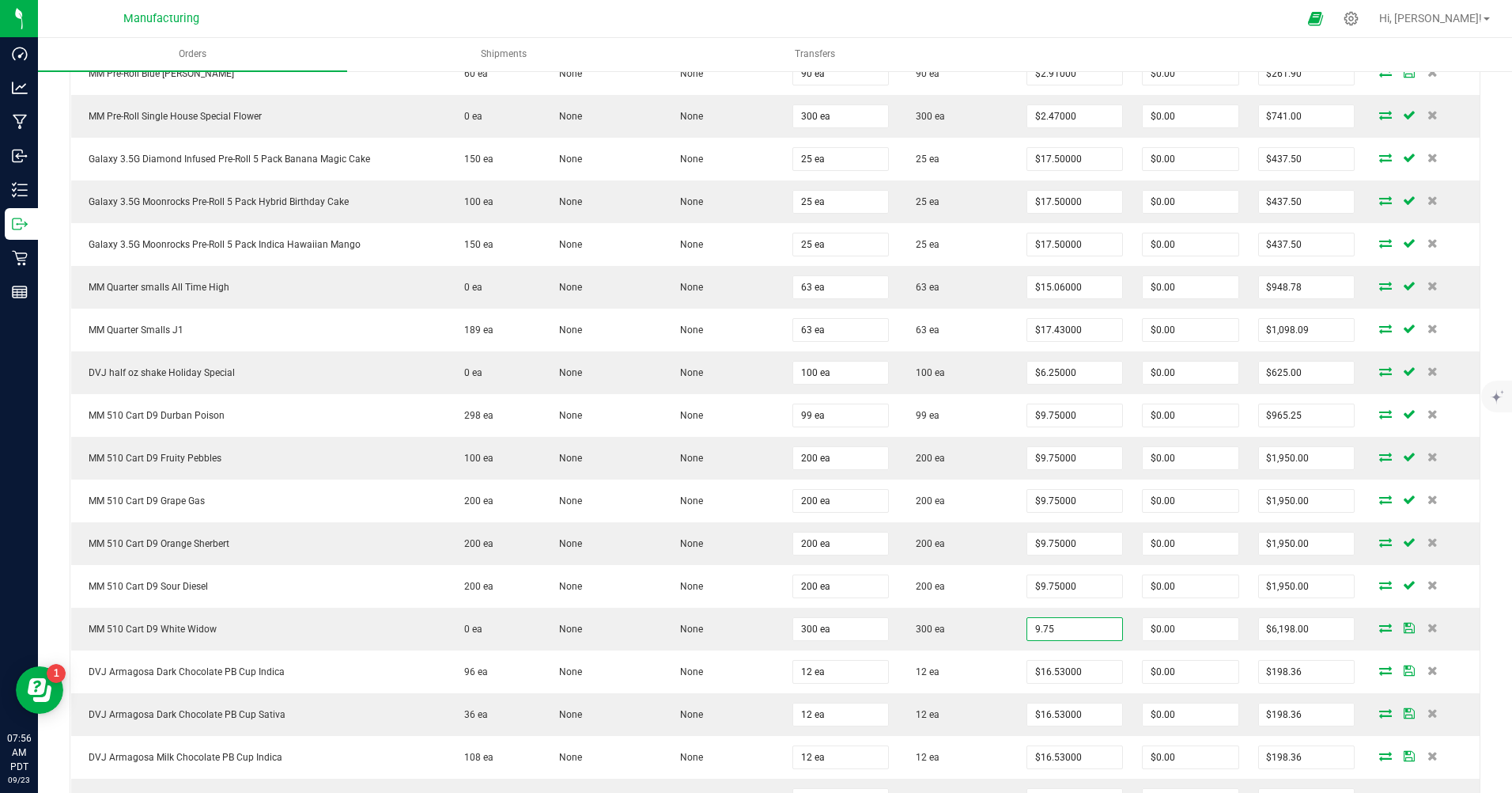
scroll to position [554, 0]
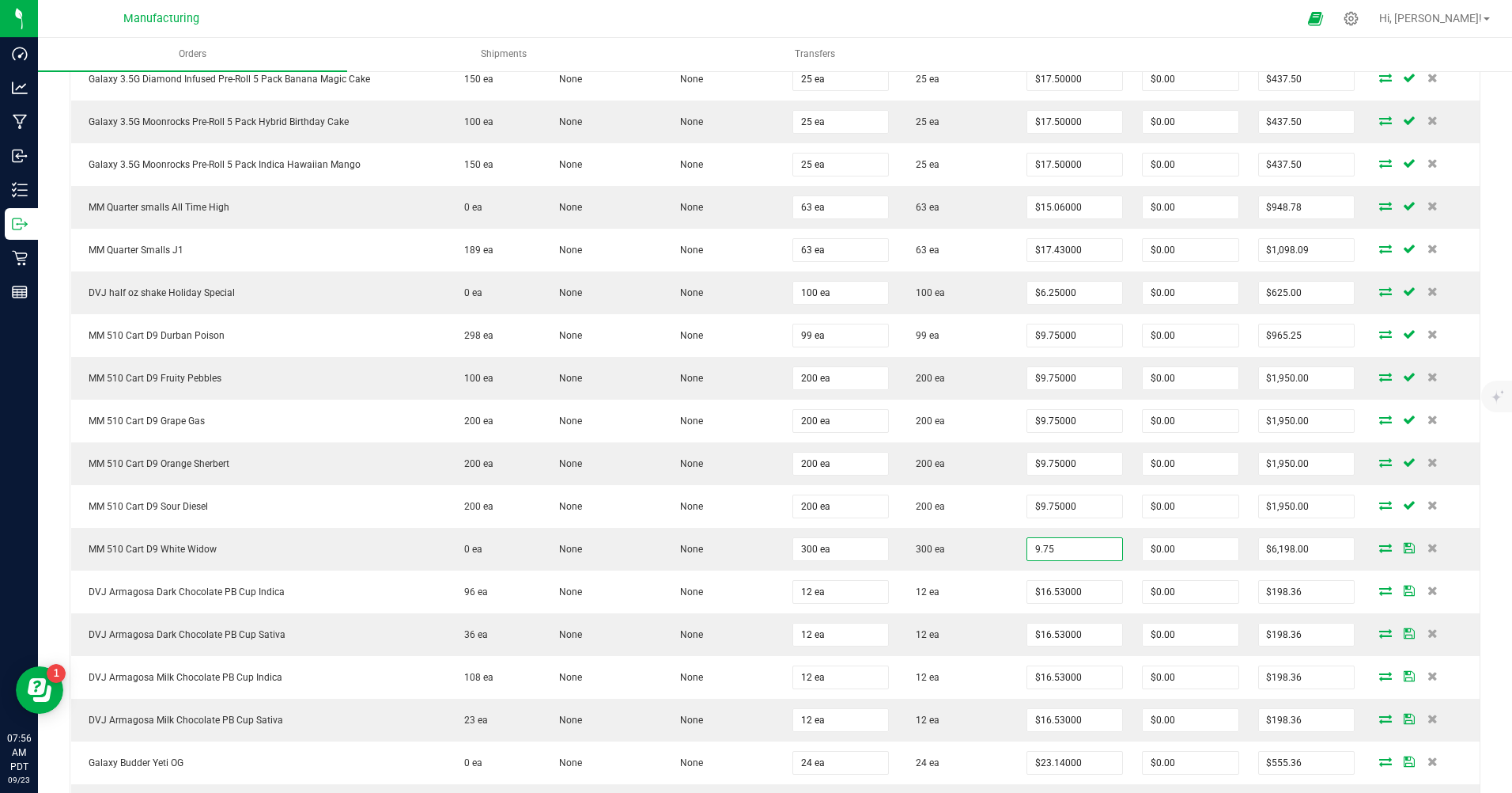
type input "$9.75000"
type input "$2,925.00"
click at [972, 592] on td "12 ea" at bounding box center [957, 592] width 119 height 43
click at [1055, 589] on input "16.53" at bounding box center [1075, 591] width 95 height 22
type input "$7.50000"
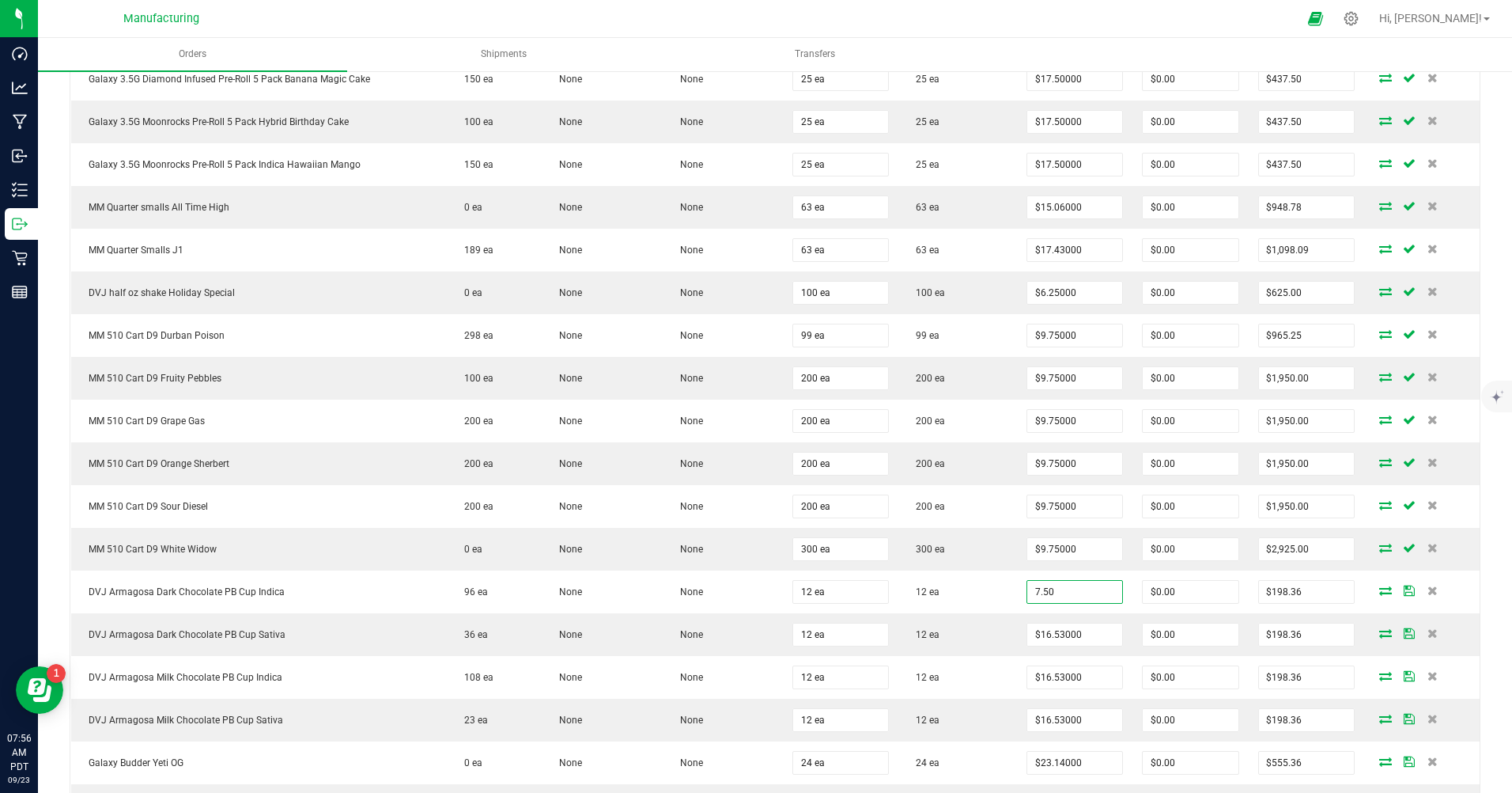
type input "$90.00"
click at [1056, 633] on input "16.53" at bounding box center [1075, 634] width 95 height 22
type input "$7.50000"
type input "$90.00"
click at [1057, 675] on input "16.53" at bounding box center [1075, 676] width 95 height 22
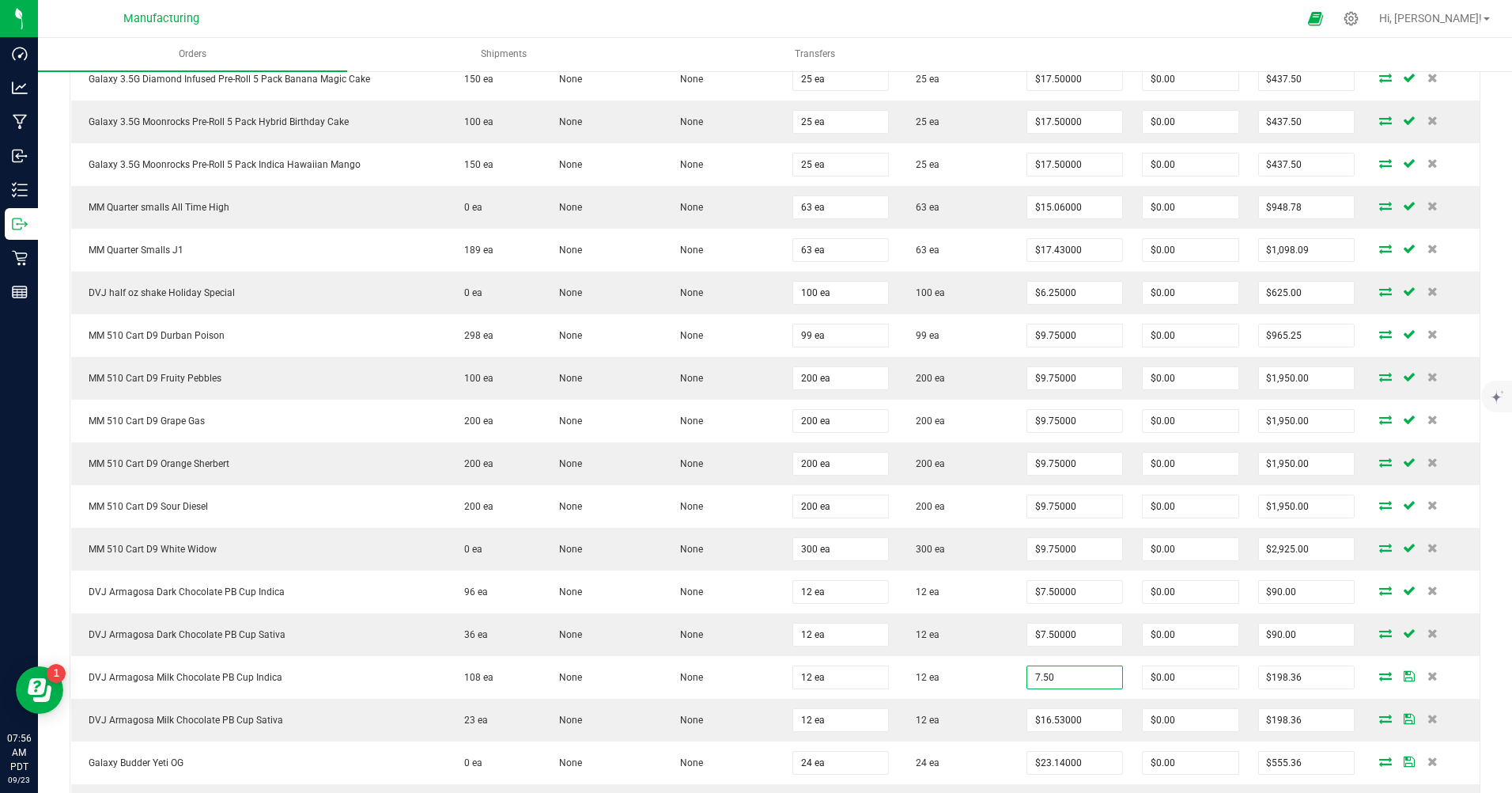
type input "$7.50000"
type input "$90.00"
click at [1057, 724] on input "16.53" at bounding box center [1075, 719] width 95 height 22
type input "$7.50000"
type input "$90.00"
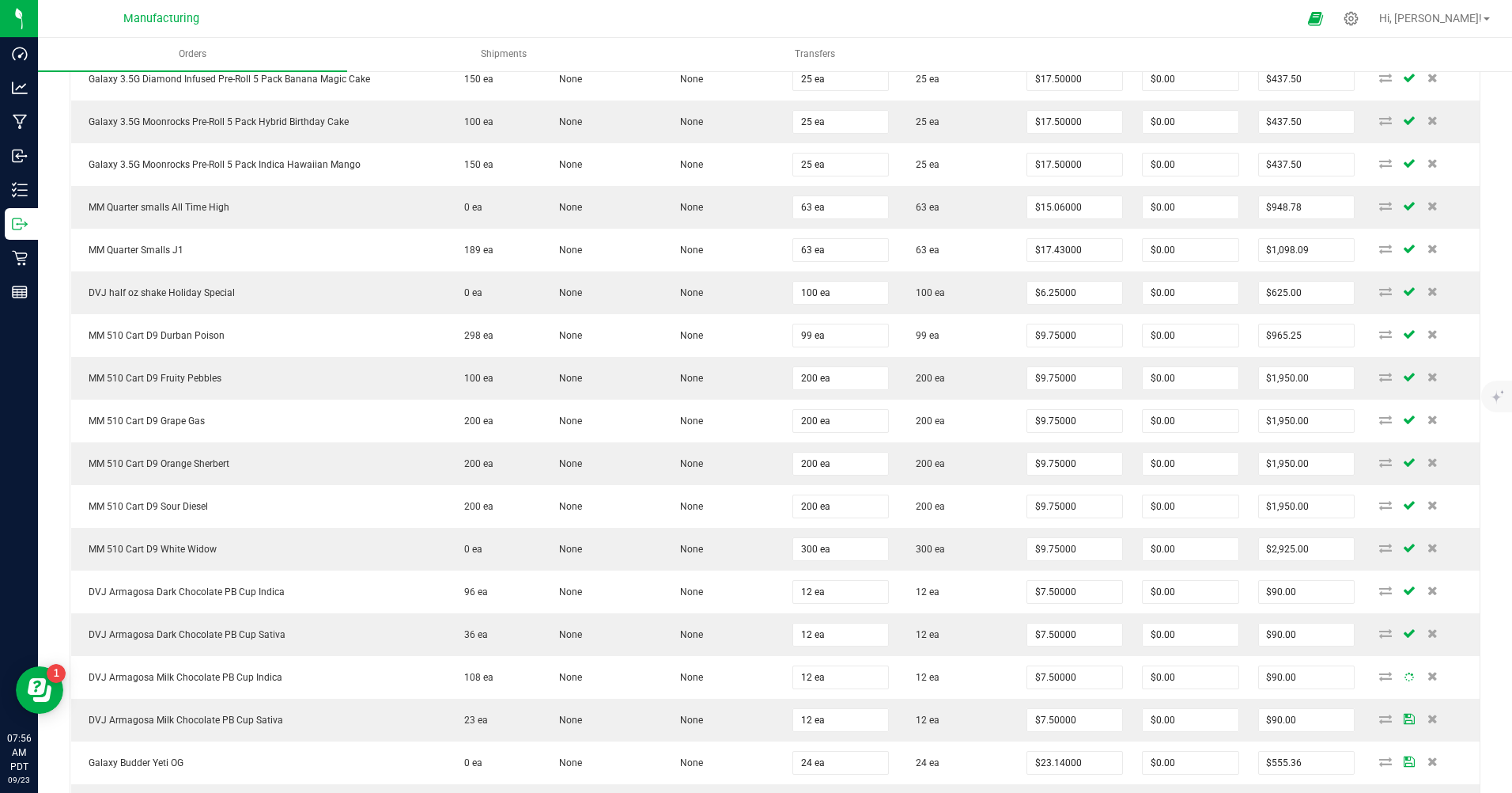
click at [1016, 754] on td "$23.14000" at bounding box center [1074, 763] width 116 height 43
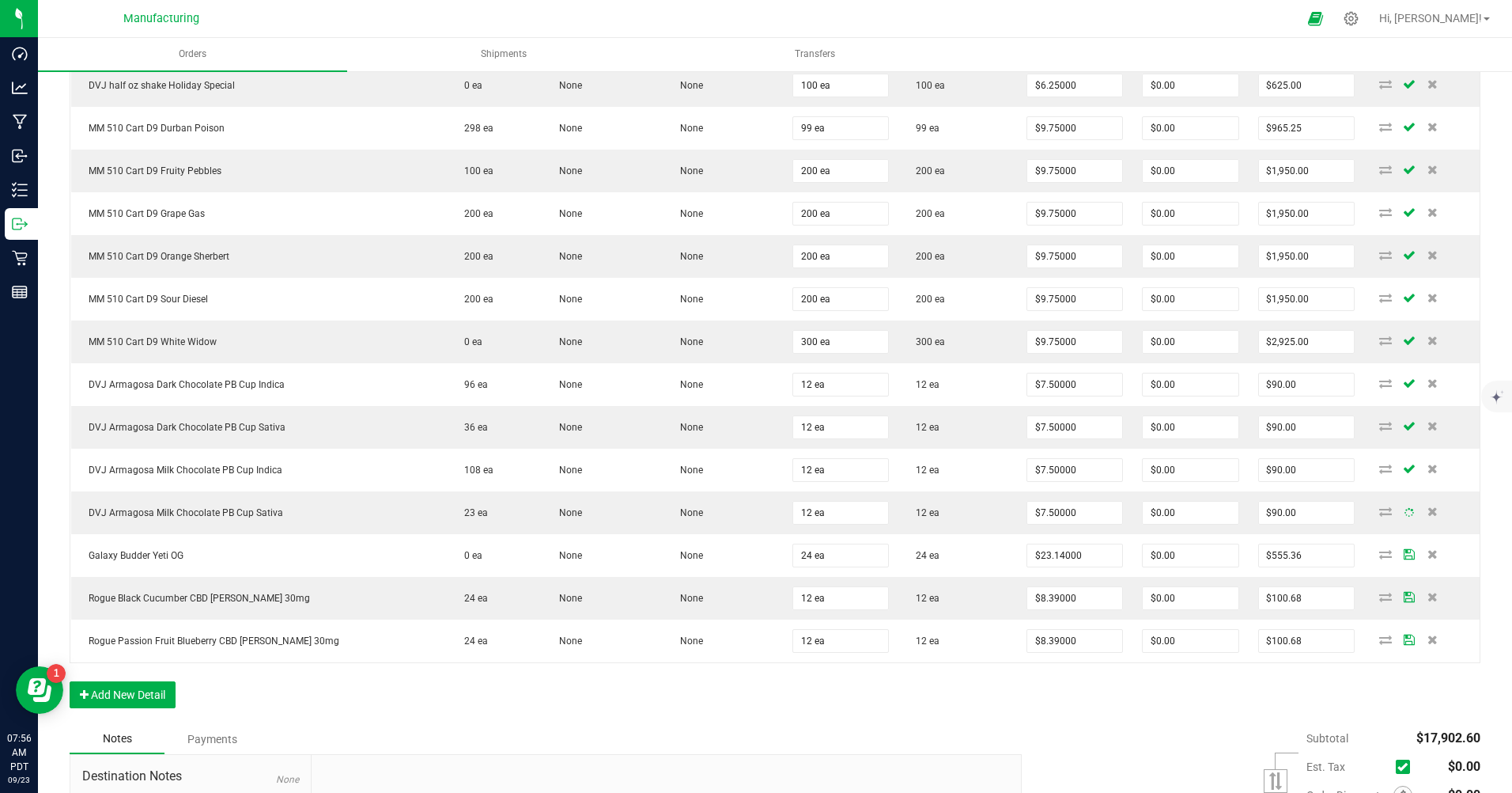
scroll to position [791, 0]
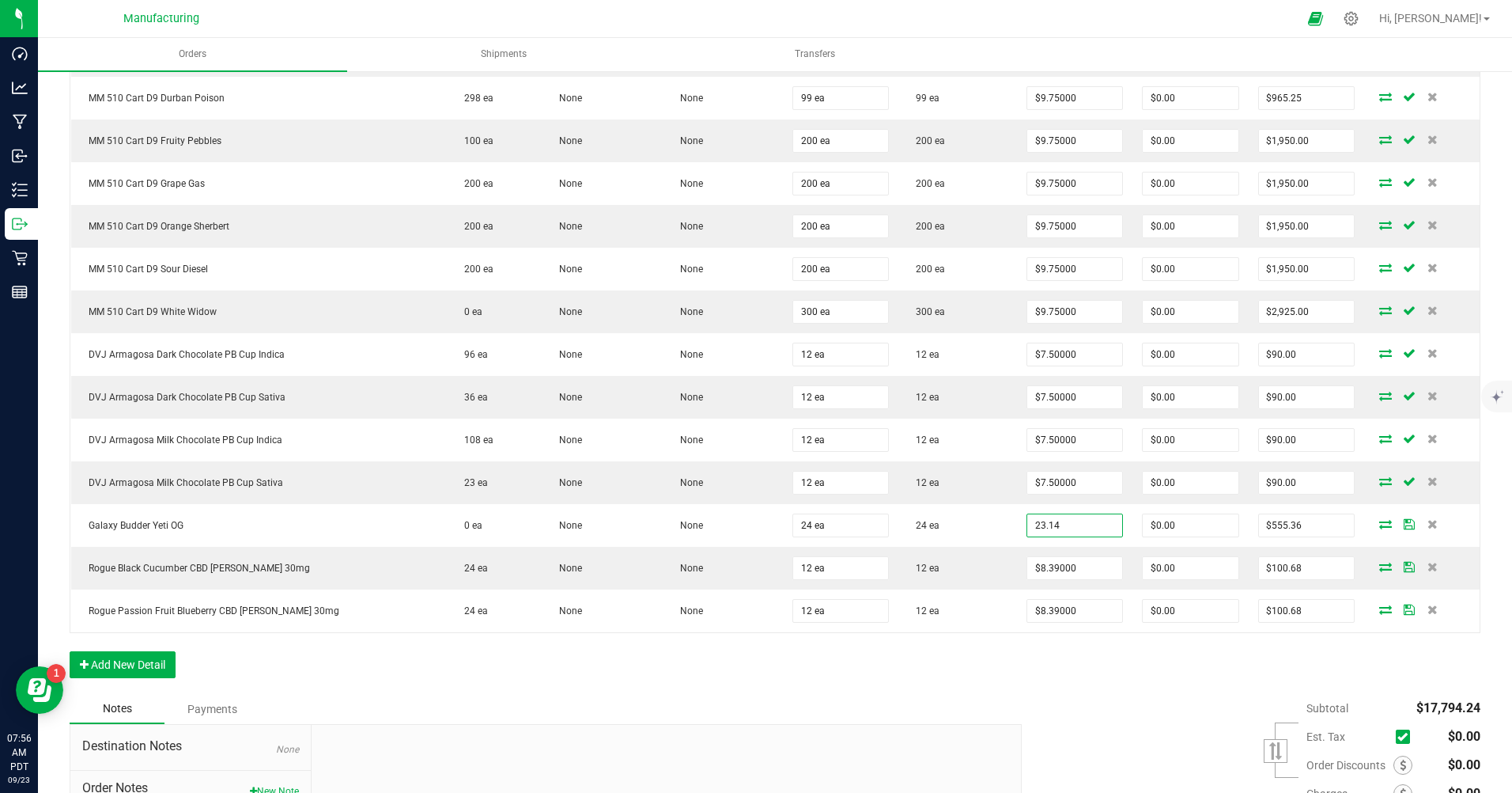
click at [1048, 525] on input "23.14" at bounding box center [1075, 525] width 95 height 22
type input "$11.00000"
type input "$264.00"
click at [1056, 561] on input "8.39" at bounding box center [1075, 567] width 95 height 22
type input "$4.50000"
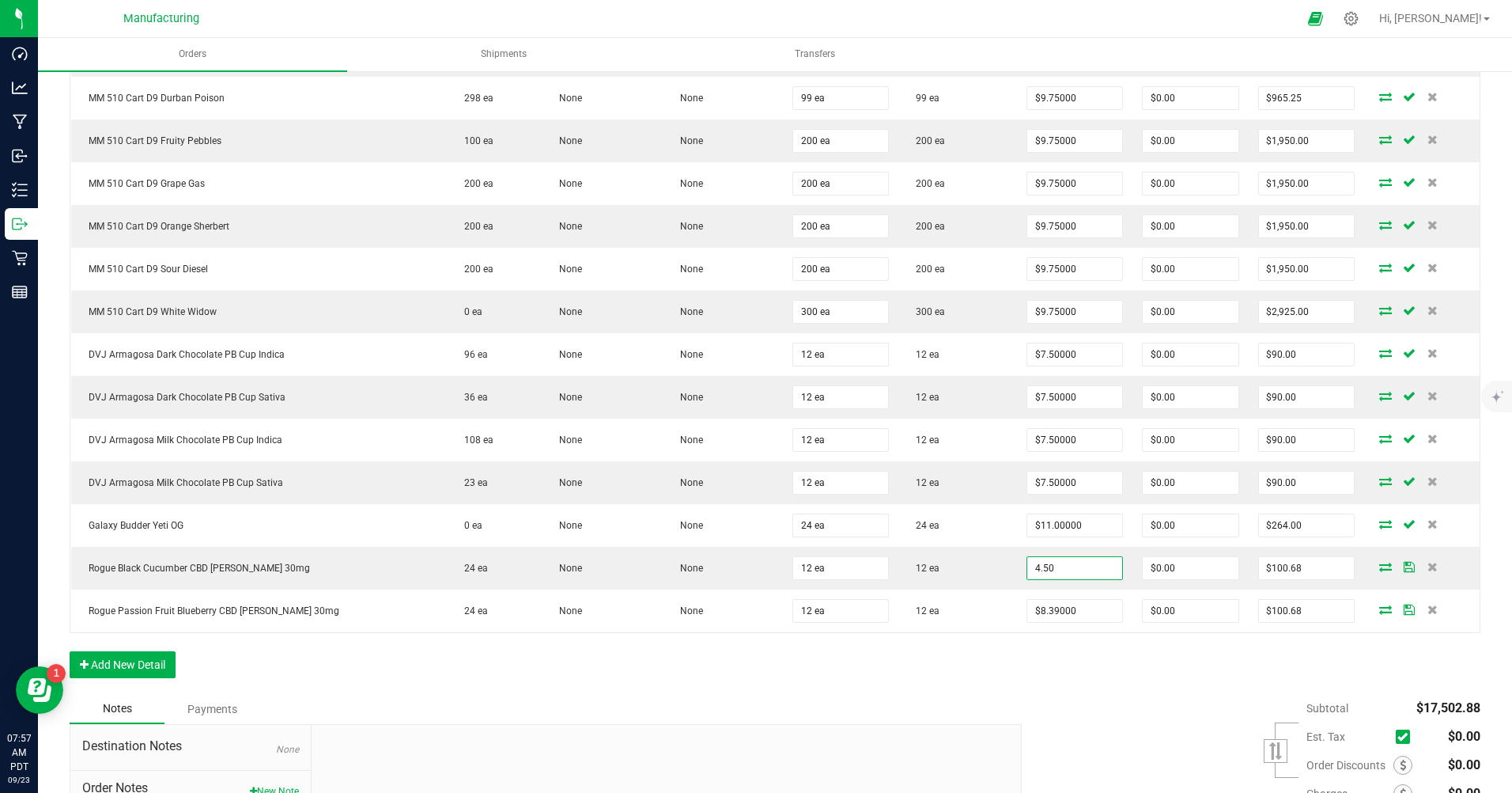
type input "$54.00"
click at [1058, 612] on input "8.39" at bounding box center [1075, 610] width 95 height 22
type input "$4.50000"
type input "$54.00"
click at [1057, 653] on div "Order Details Print All Labels Item Sellable Strain Lot Number Qty Ordered Qty …" at bounding box center [774, 179] width 1410 height 1029
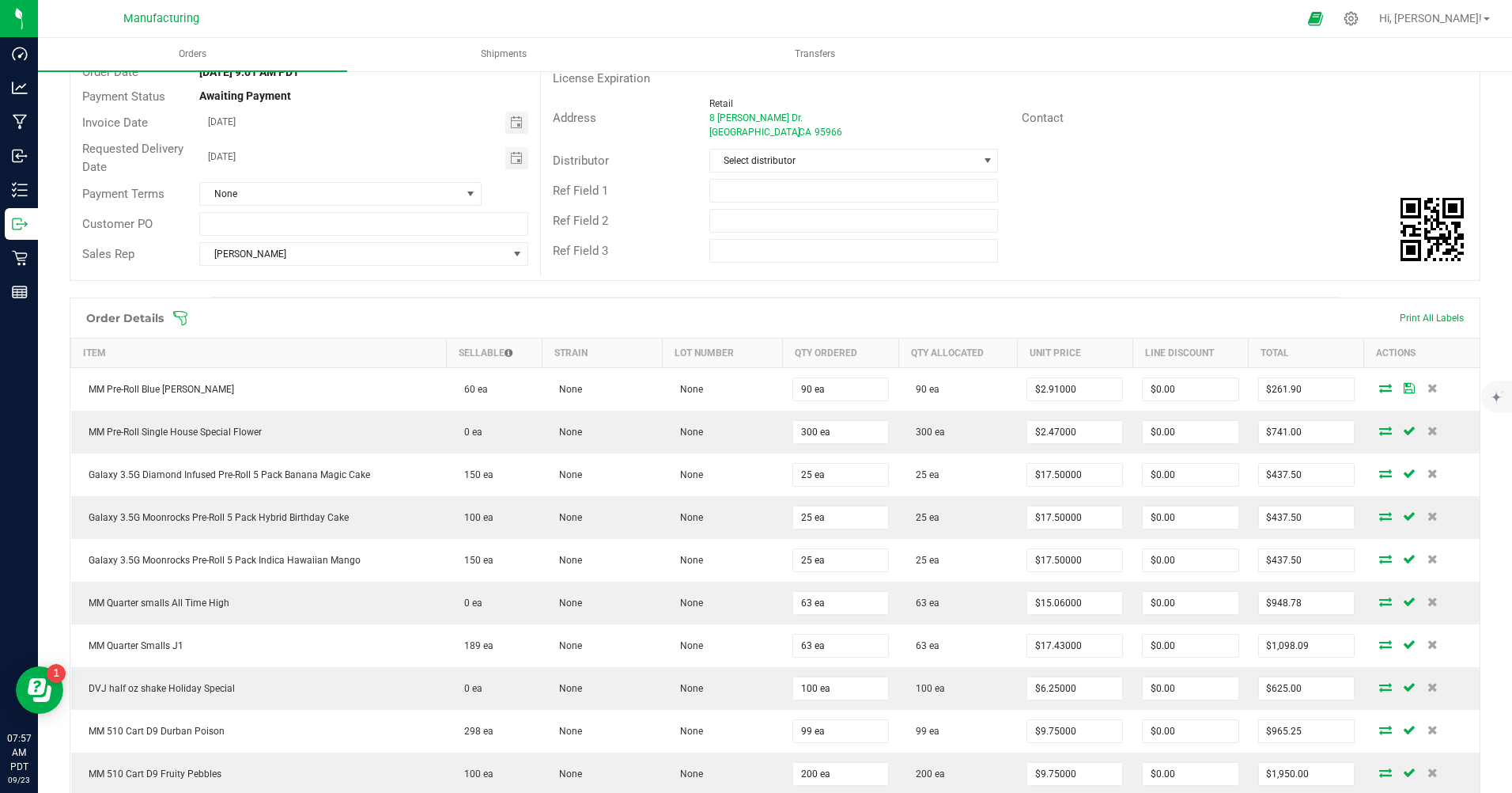
scroll to position [0, 0]
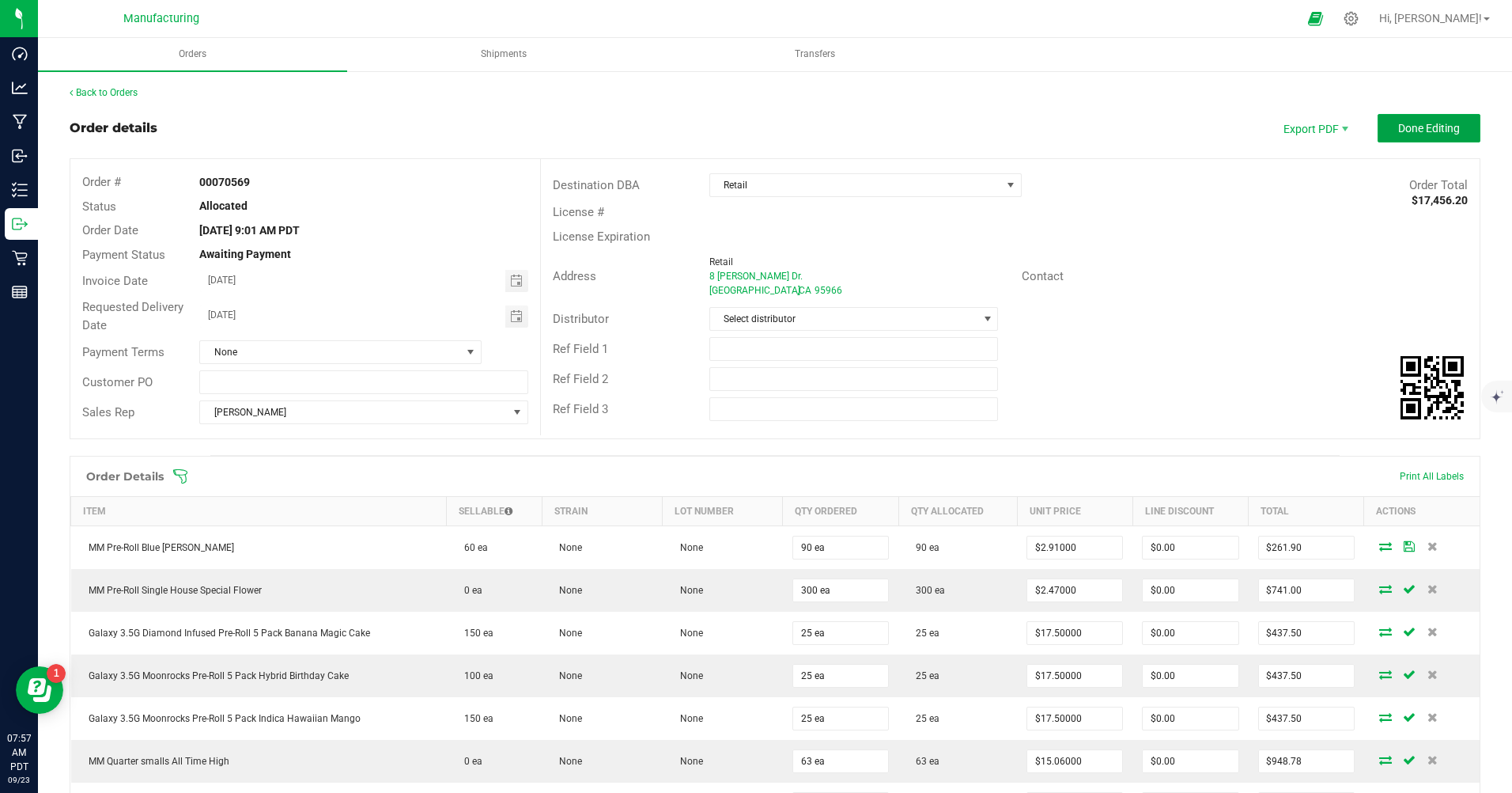
click at [1406, 127] on span "Done Editing" at bounding box center [1428, 127] width 62 height 12
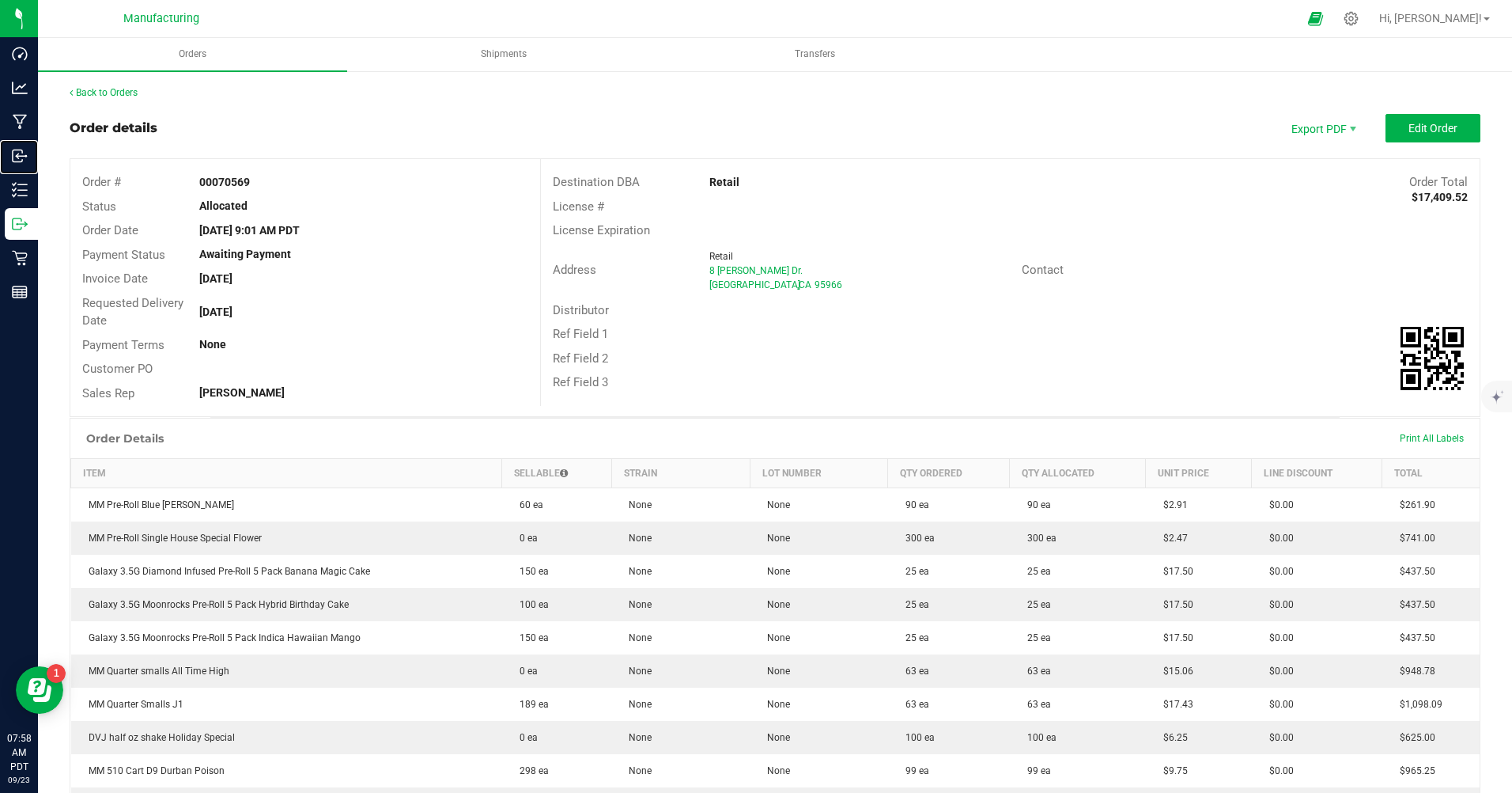
click at [0, 0] on p "Inbound" at bounding box center [0, 0] width 0 height 0
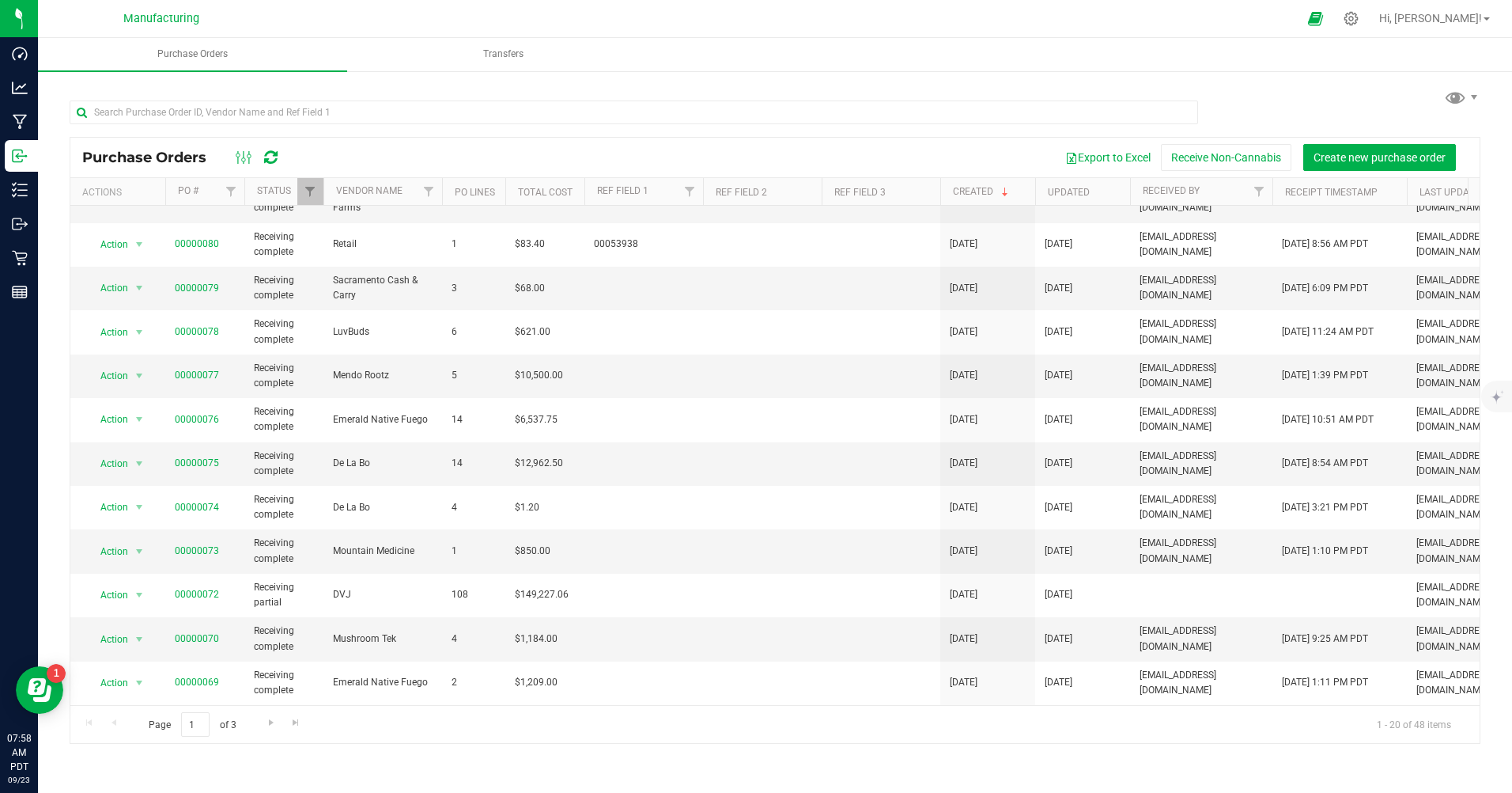
scroll to position [387, 0]
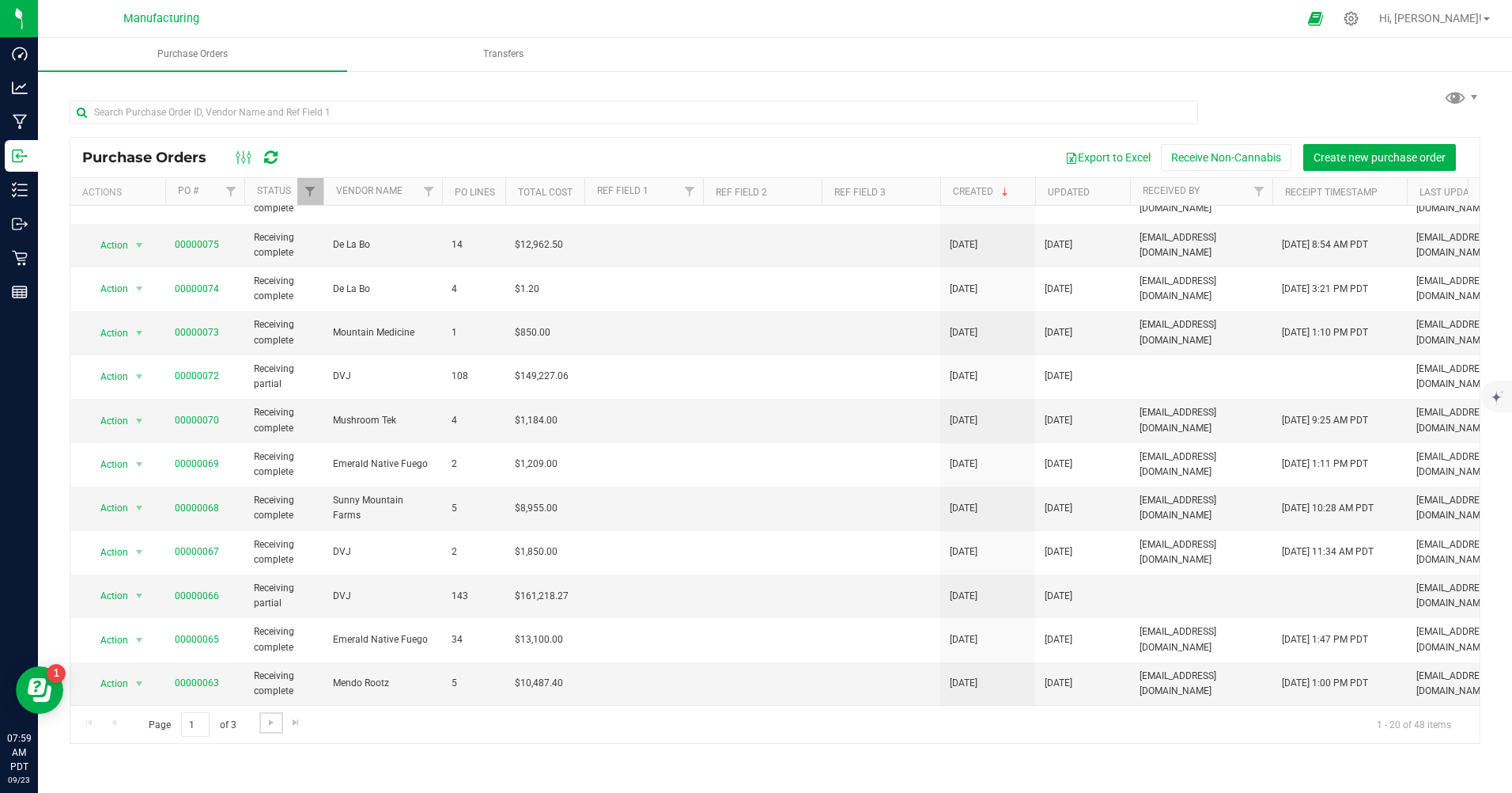
click at [272, 720] on span "Go to the next page" at bounding box center [271, 722] width 12 height 12
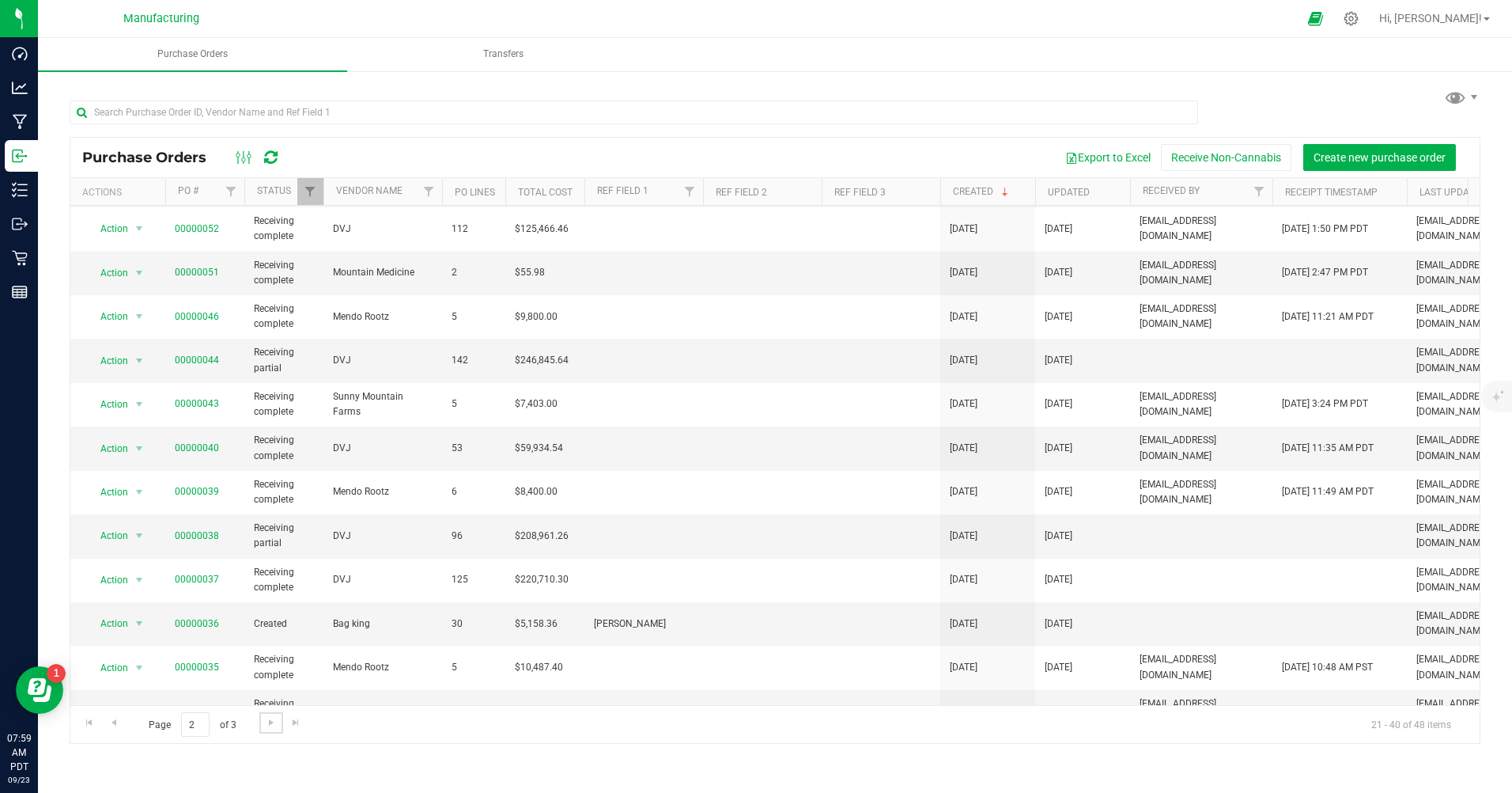
scroll to position [380, 0]
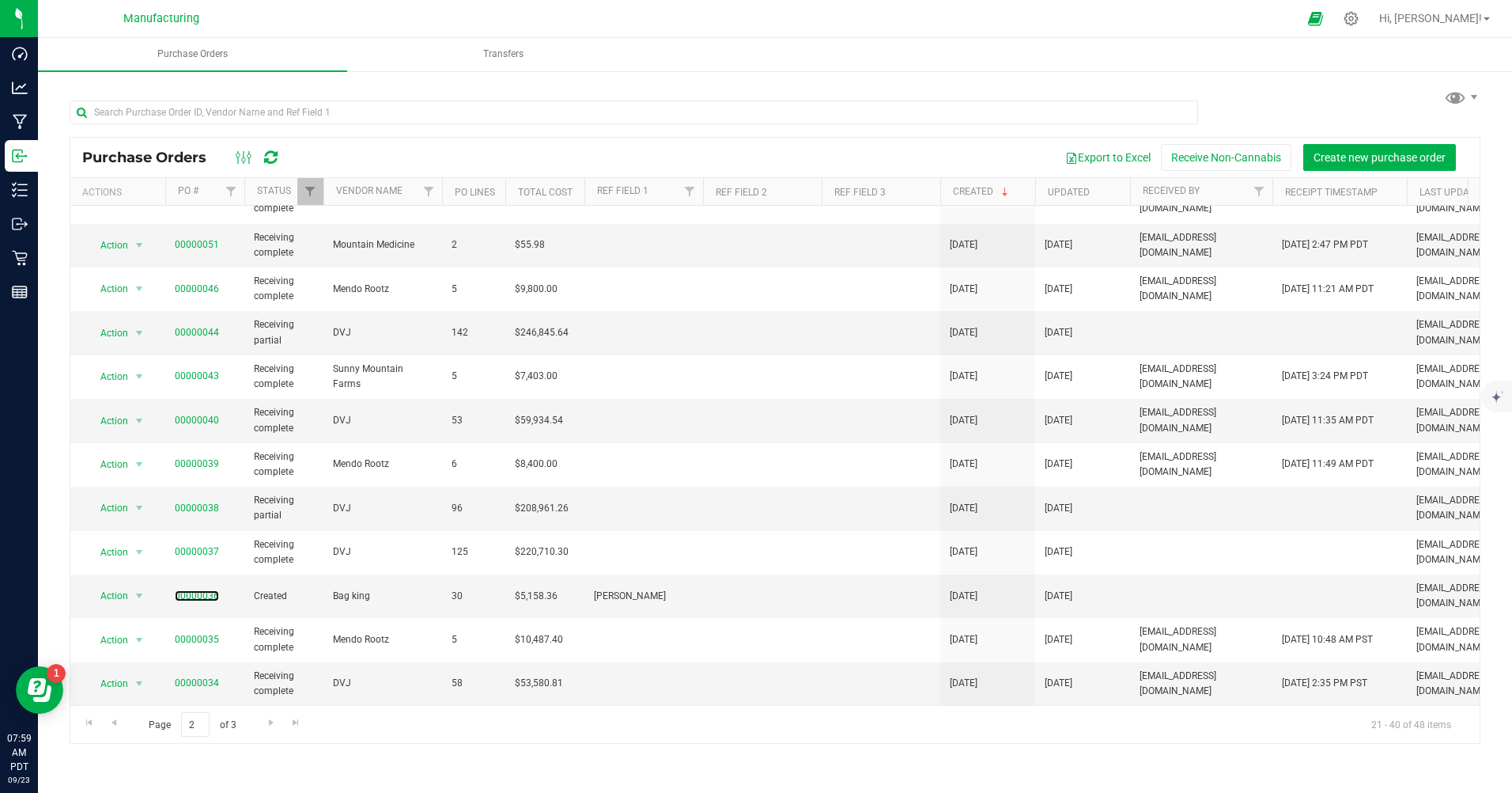
click at [188, 590] on link "00000036" at bounding box center [197, 595] width 44 height 11
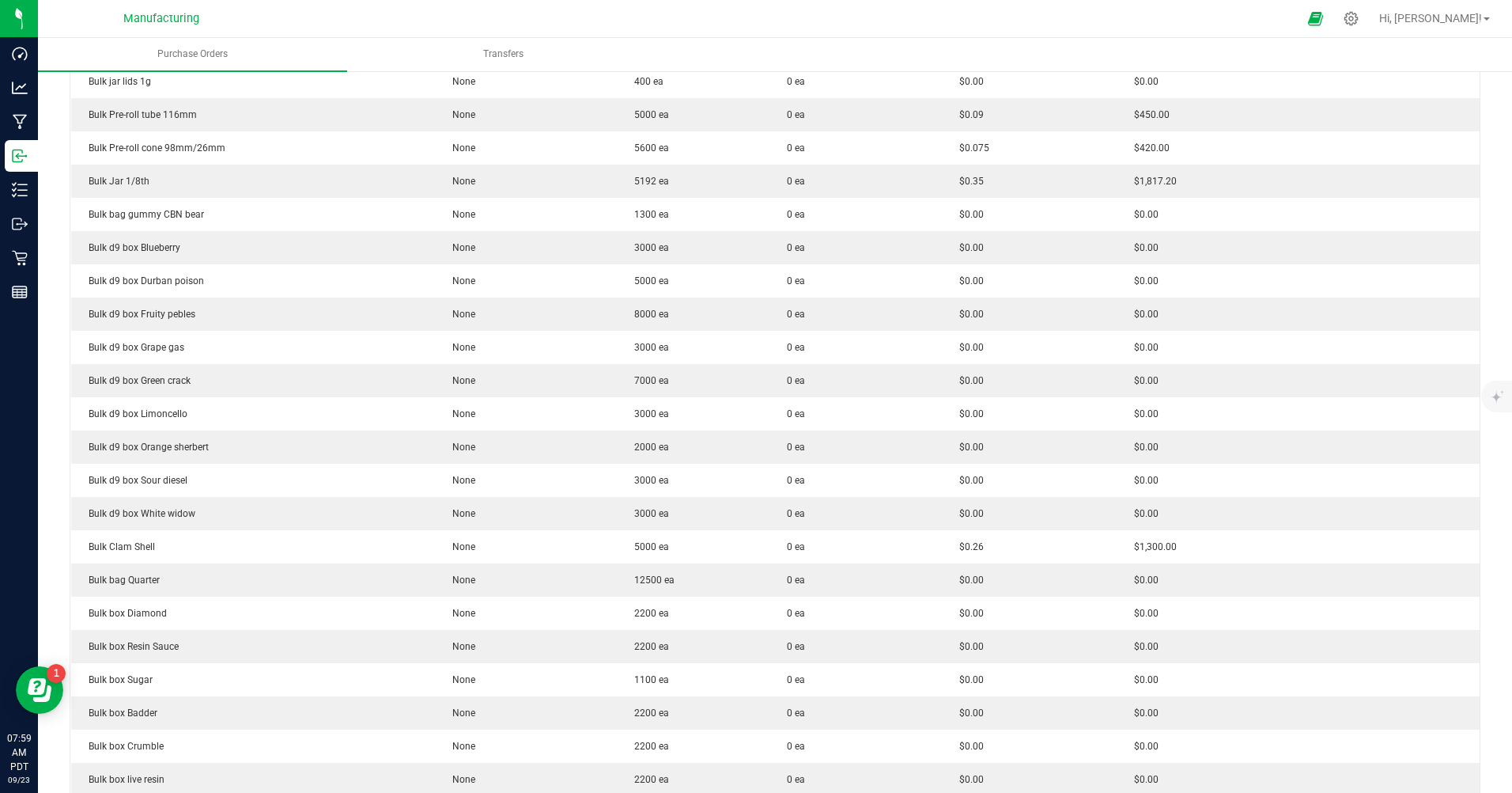
scroll to position [316, 0]
